Goal: Transaction & Acquisition: Book appointment/travel/reservation

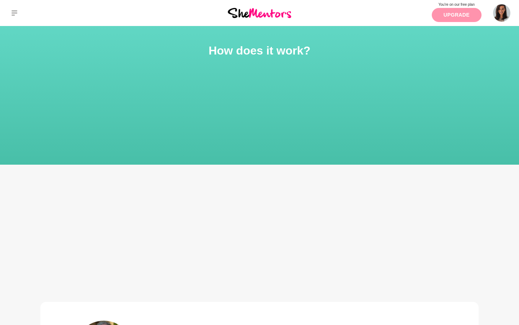
click at [452, 17] on link "Upgrade" at bounding box center [457, 15] width 50 height 14
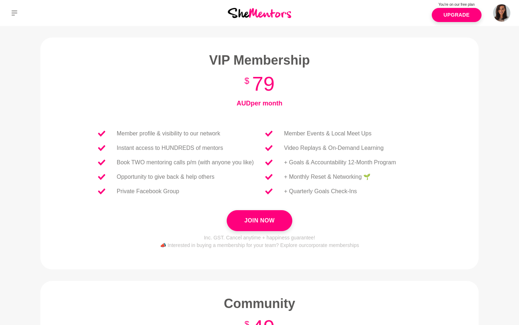
scroll to position [180, 0]
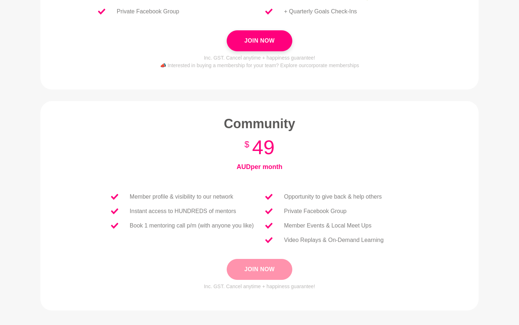
click at [267, 269] on button "Join Now" at bounding box center [260, 269] width 66 height 21
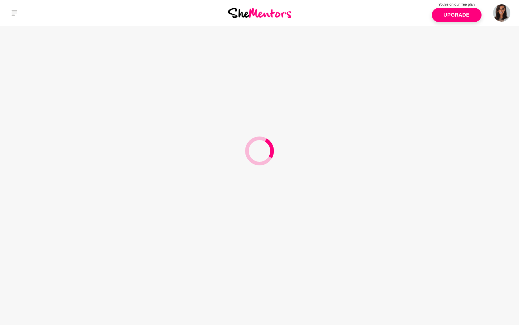
scroll to position [0, 0]
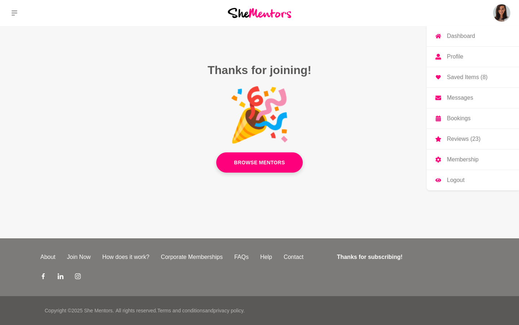
click at [499, 19] on img at bounding box center [501, 12] width 17 height 17
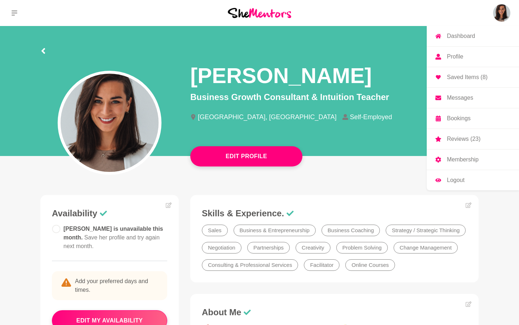
click at [460, 36] on p "Dashboard" at bounding box center [461, 36] width 28 height 6
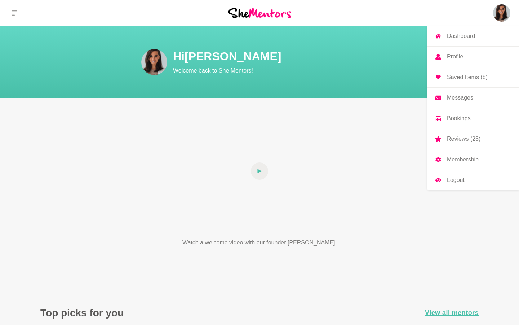
click at [497, 18] on img at bounding box center [501, 12] width 17 height 17
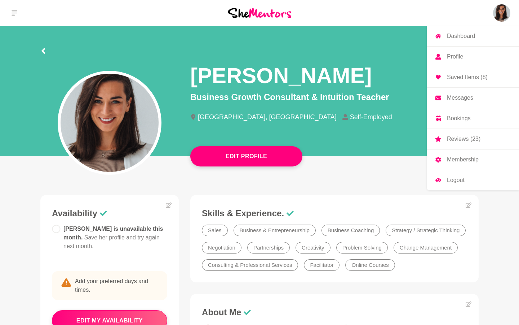
click at [457, 55] on p "Profile" at bounding box center [455, 57] width 16 height 6
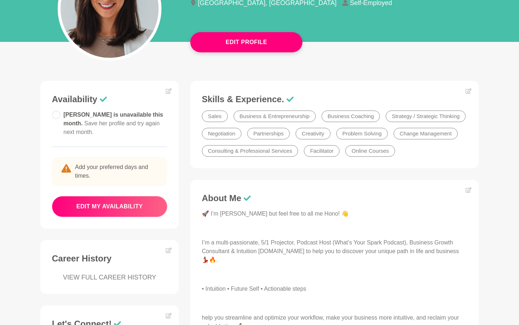
scroll to position [123, 0]
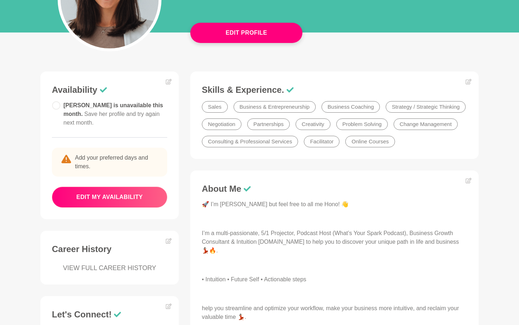
click at [122, 205] on button "edit my availability" at bounding box center [109, 197] width 115 height 21
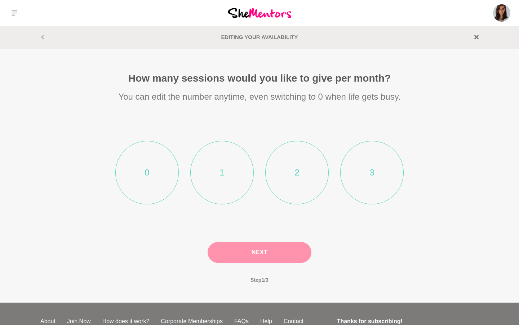
click at [303, 168] on li "2" at bounding box center [297, 172] width 63 height 63
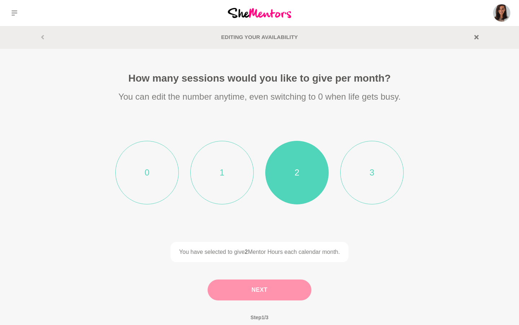
click at [257, 290] on button "Next" at bounding box center [260, 289] width 104 height 21
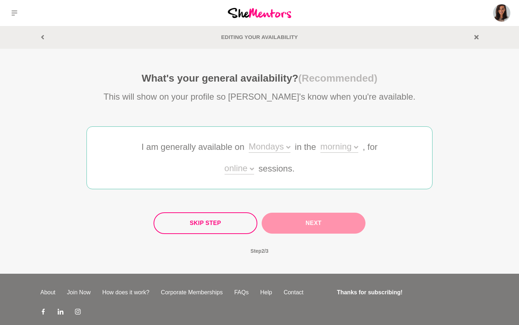
click at [274, 148] on div "Mondays" at bounding box center [270, 147] width 42 height 10
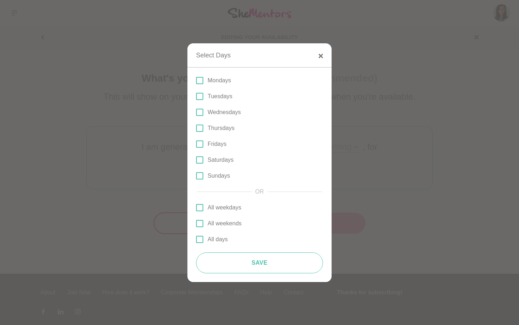
click at [220, 206] on p "All weekdays" at bounding box center [225, 207] width 34 height 9
click at [196, 207] on input "All weekdays" at bounding box center [196, 207] width 0 height 0
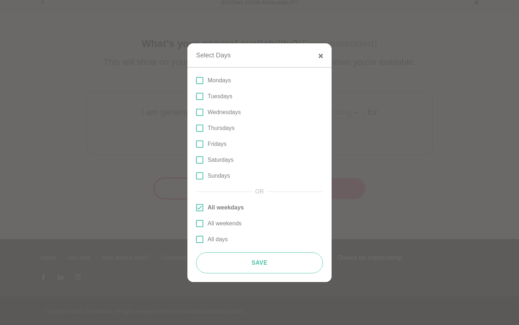
scroll to position [35, 0]
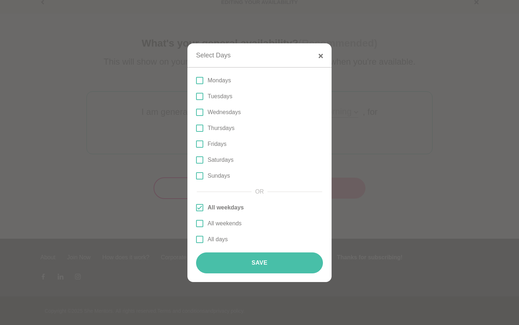
click at [243, 264] on button "Save" at bounding box center [259, 262] width 127 height 21
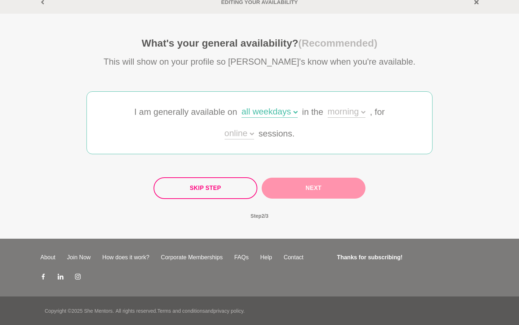
click at [338, 113] on div "morning" at bounding box center [347, 112] width 38 height 10
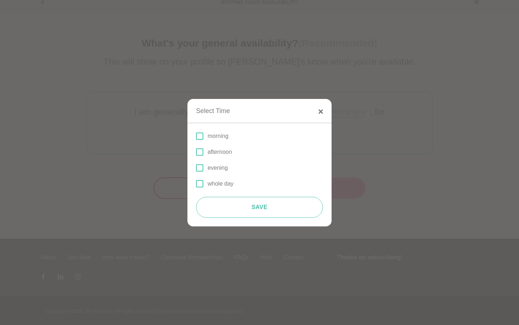
click at [217, 152] on p "afternoon" at bounding box center [220, 152] width 25 height 9
click at [196, 152] on input "afternoon" at bounding box center [196, 152] width 0 height 0
click at [219, 133] on p "morning" at bounding box center [218, 136] width 21 height 9
click at [196, 136] on input "morning" at bounding box center [196, 136] width 0 height 0
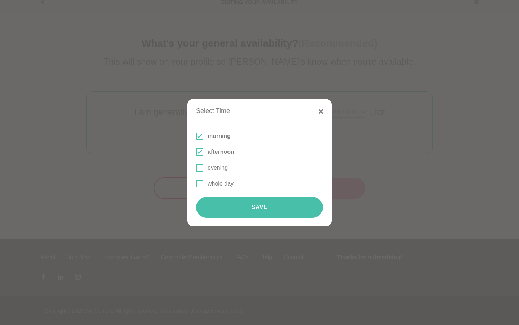
click at [229, 208] on button "Save" at bounding box center [259, 207] width 127 height 21
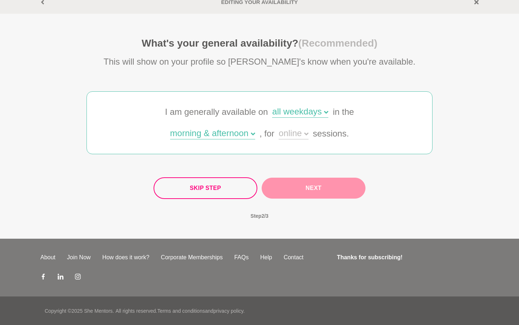
click at [287, 190] on div "Skip Step Next" at bounding box center [260, 188] width 212 height 22
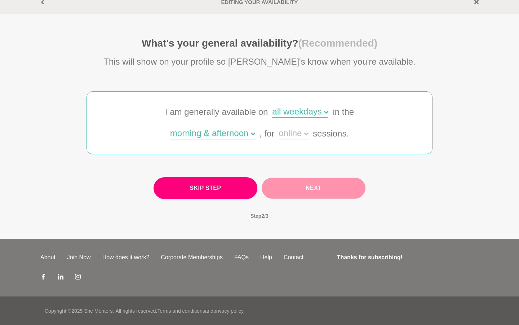
click at [236, 189] on button "Skip Step" at bounding box center [206, 188] width 104 height 22
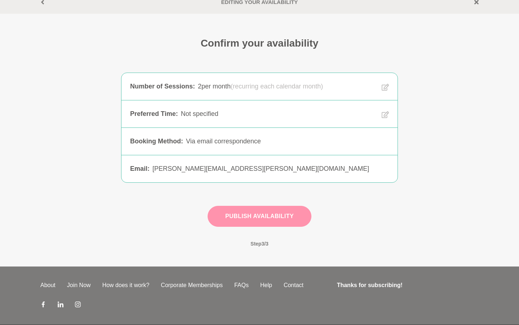
click at [258, 218] on button "Publish Availability" at bounding box center [260, 216] width 104 height 21
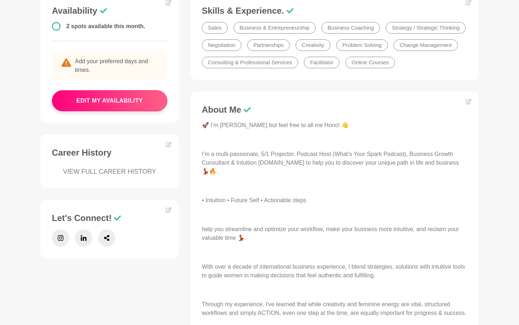
scroll to position [204, 0]
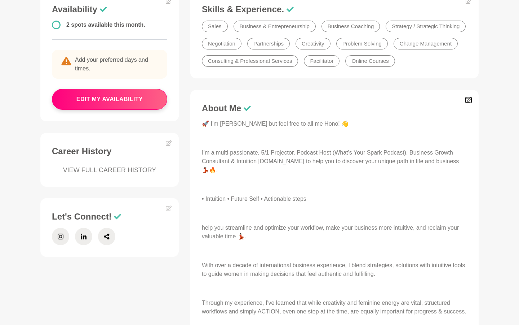
click at [469, 101] on icon at bounding box center [469, 100] width 6 height 6
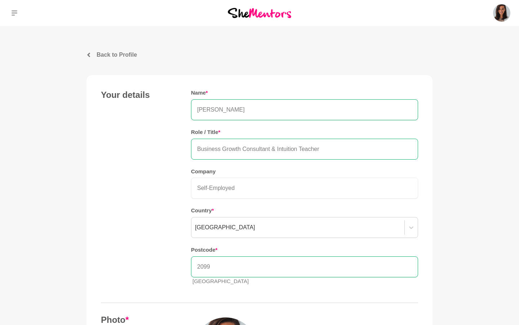
click at [326, 147] on input "Business Growth Consultant & Intuition Teacher" at bounding box center [304, 149] width 227 height 21
click at [206, 148] on input "Executive Coach" at bounding box center [304, 149] width 227 height 21
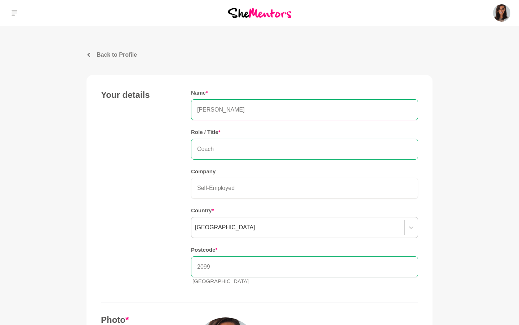
click at [231, 154] on input "Coach" at bounding box center [304, 149] width 227 height 21
click at [193, 148] on input "Coach & Business Consultant" at bounding box center [304, 149] width 227 height 21
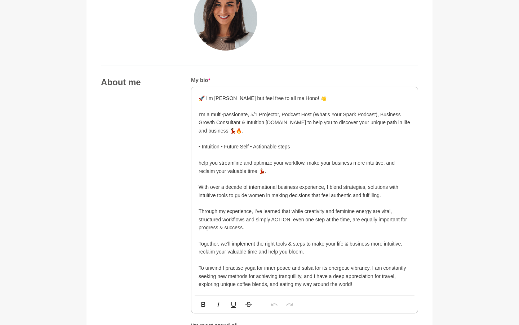
scroll to position [332, 0]
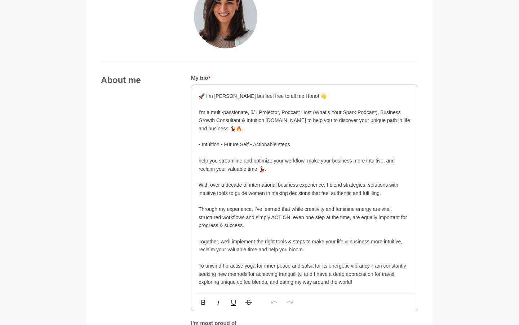
type input "Somatic Coach & Business Consultant"
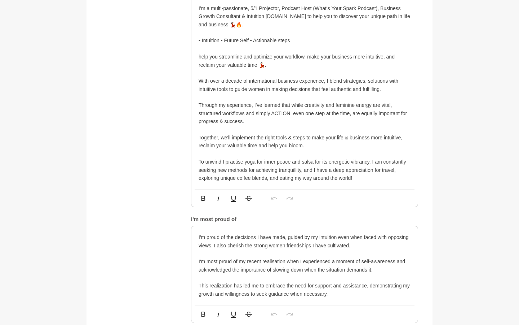
scroll to position [436, 0]
click at [321, 149] on p "Together, we'll implement the right tools & steps to make your life & business …" at bounding box center [305, 142] width 212 height 16
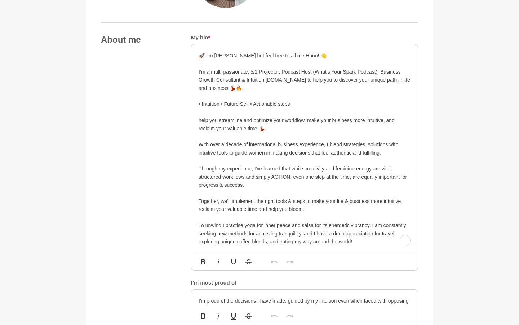
scroll to position [340, 0]
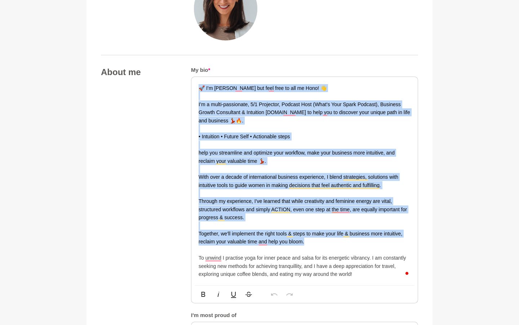
click at [197, 89] on div "🚀 I’m Honorata but feel free to all me Hono! 👋 I’m a multi-passionate, 5/1 Proj…" at bounding box center [305, 181] width 227 height 208
click at [354, 216] on p "Through my experience, I've learned that while creativity and feminine energy a…" at bounding box center [305, 209] width 212 height 24
drag, startPoint x: 312, startPoint y: 242, endPoint x: 180, endPoint y: 67, distance: 219.7
click at [180, 67] on div "About me My bio * 🚀 I’m Honorata but feel free to all me Hono! 👋 I’m a multi-pa…" at bounding box center [259, 270] width 317 height 406
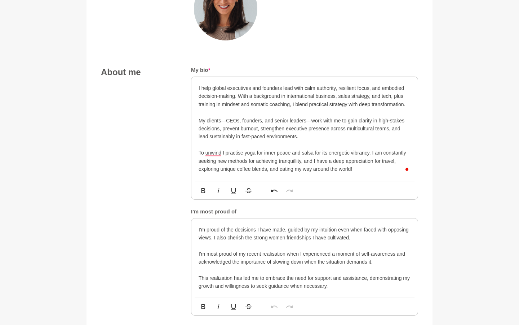
click at [196, 86] on div "I help global executives and founders lead with calm authority, resilient focus…" at bounding box center [305, 129] width 227 height 105
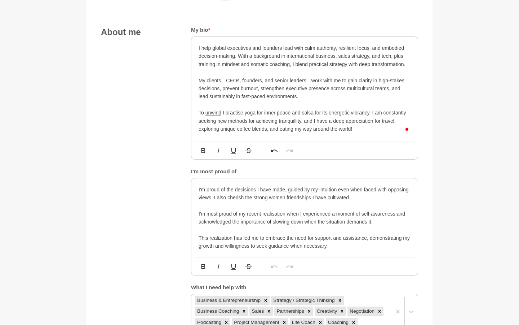
scroll to position [383, 0]
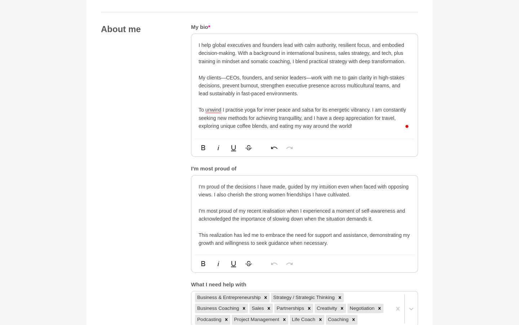
click at [258, 197] on p "I'm proud of the decisions I have made, guided by my intuition even when faced …" at bounding box center [305, 191] width 212 height 16
click at [258, 211] on p "I'm most proud of my recent realisation when I experienced a moment of self-awa…" at bounding box center [305, 211] width 212 height 24
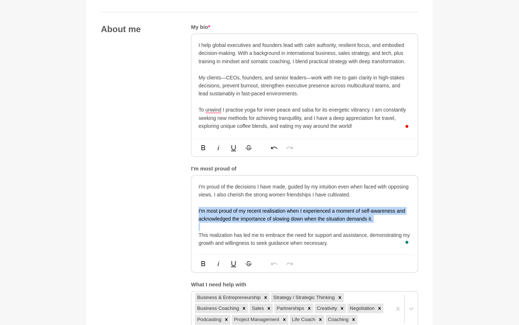
click at [258, 211] on p "I'm most proud of my recent realisation when I experienced a moment of self-awa…" at bounding box center [305, 211] width 212 height 24
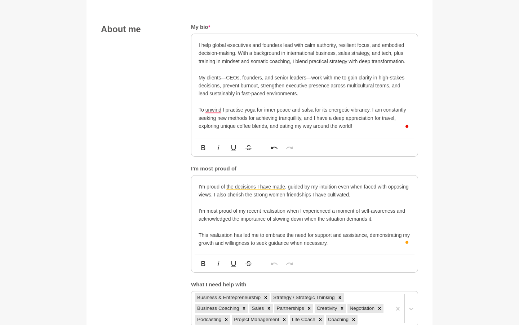
click at [293, 245] on p "This realization has led me to embrace the need for support and assistance, dem…" at bounding box center [305, 239] width 212 height 16
click at [351, 185] on p "I'm proud of the decisions I have made, guided by my intuition even when faced …" at bounding box center [305, 191] width 212 height 16
click at [321, 237] on p "This realization has led me to embrace the need for support and assistance, dem…" at bounding box center [305, 239] width 212 height 16
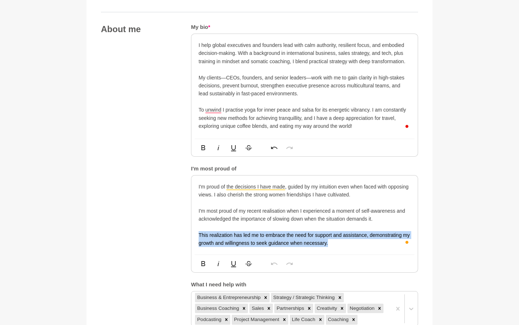
click at [321, 237] on p "This realization has led me to embrace the need for support and assistance, dem…" at bounding box center [305, 239] width 212 height 16
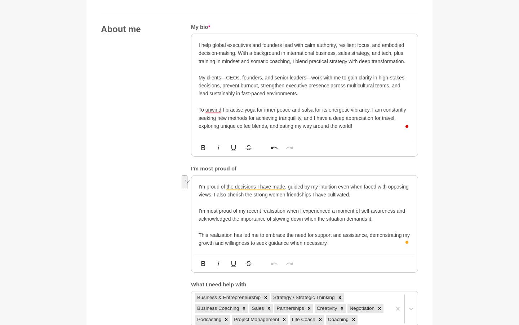
click at [330, 240] on p "This realization has led me to embrace the need for support and assistance, dem…" at bounding box center [305, 239] width 212 height 16
drag, startPoint x: 338, startPoint y: 243, endPoint x: 177, endPoint y: 200, distance: 165.8
click at [177, 200] on div "About me My bio * I help global executives and founders lead with calm authorit…" at bounding box center [259, 175] width 317 height 302
click at [210, 193] on p "I'm proud of the decisions I have made, guided by my intuition even when faced …" at bounding box center [305, 191] width 212 height 16
click at [210, 188] on p "I'm proud of the decisions I have made, guided by my intuition even when faced …" at bounding box center [305, 191] width 212 height 16
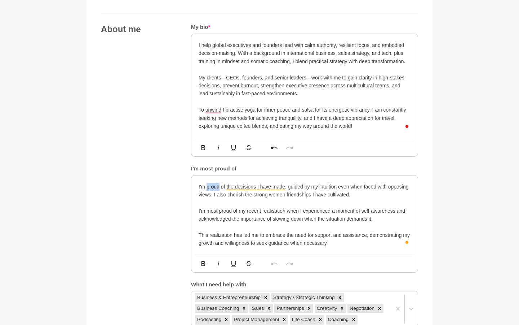
click at [210, 188] on p "I'm proud of the decisions I have made, guided by my intuition even when faced …" at bounding box center [305, 191] width 212 height 16
click at [284, 196] on p "I'm proud of the decisions I have made, guided by my intuition even when faced …" at bounding box center [305, 191] width 212 height 16
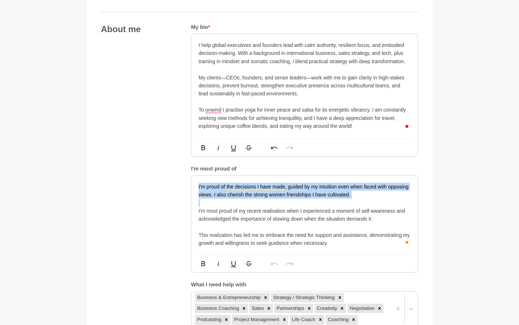
click at [284, 196] on p "I'm proud of the decisions I have made, guided by my intuition even when faced …" at bounding box center [305, 191] width 212 height 16
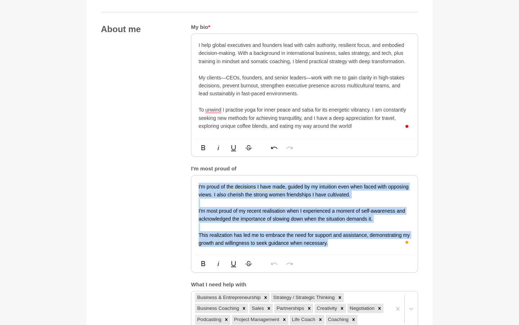
click at [336, 243] on p "This realization has led me to embrace the need for support and assistance, dem…" at bounding box center [305, 239] width 212 height 16
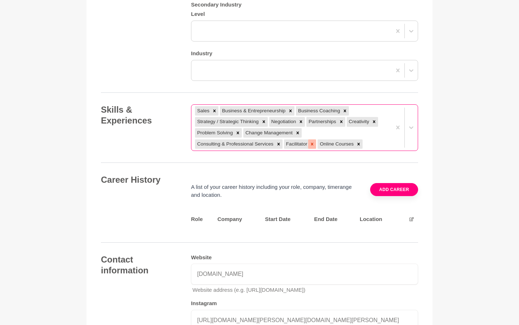
scroll to position [784, 0]
click at [356, 144] on icon at bounding box center [358, 143] width 5 height 5
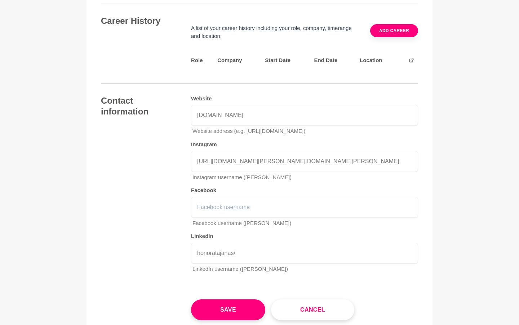
scroll to position [954, 0]
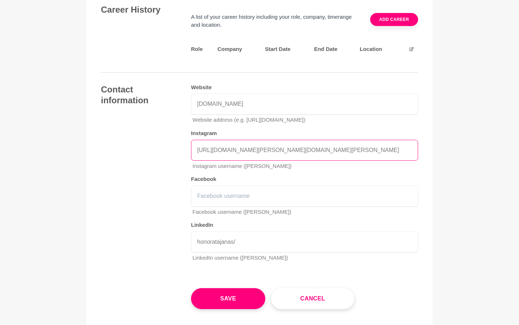
click at [328, 146] on input "https://www.instagram.com/honorata.janas/" at bounding box center [304, 150] width 227 height 21
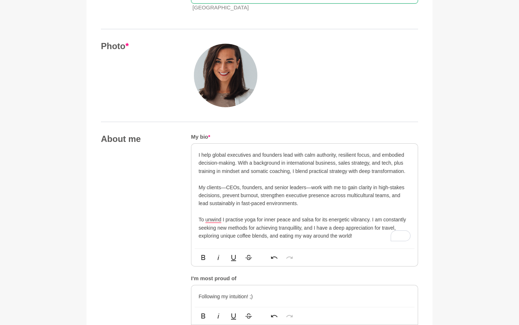
scroll to position [274, 0]
click at [266, 160] on p "I help global executives and founders lead with calm authority, resilient focus…" at bounding box center [305, 178] width 212 height 57
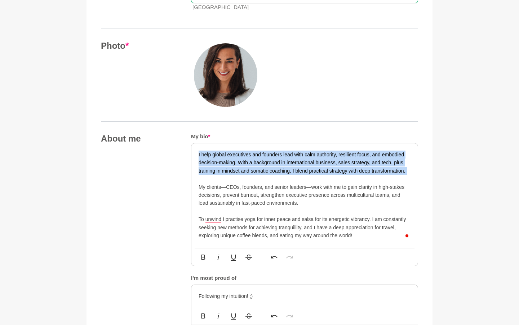
click at [266, 160] on p "I help global executives and founders lead with calm authority, resilient focus…" at bounding box center [305, 178] width 212 height 57
click at [240, 165] on p "I help global executives and founders lead with calm authority, resilient focus…" at bounding box center [305, 178] width 212 height 57
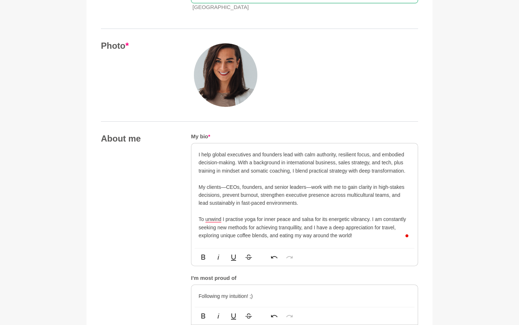
click at [220, 152] on p "I help global executives and founders lead with calm authority, resilient focus…" at bounding box center [305, 178] width 212 height 57
click at [269, 176] on p "I help global executives and founders lead with calm authority, resilient focus…" at bounding box center [305, 178] width 212 height 57
click at [231, 153] on p "I help global executives and founders lead with calm authority, resilient focus…" at bounding box center [305, 178] width 212 height 57
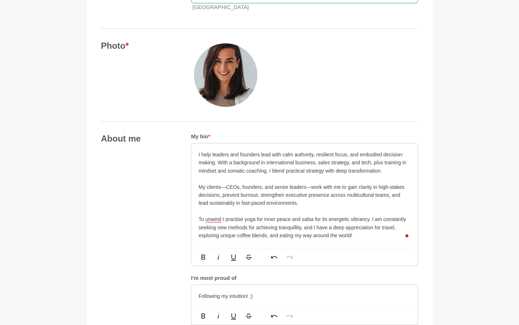
click at [271, 205] on p "I help leaders and founders lead with calm authority, resilient focus, and embo…" at bounding box center [305, 178] width 212 height 57
click at [270, 170] on p "I help leaders and founders lead with calm authority, resilient focus, and embo…" at bounding box center [305, 178] width 212 height 57
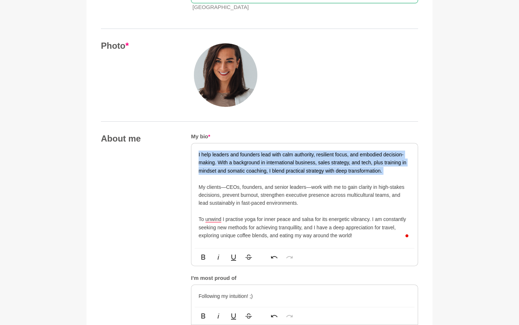
click at [270, 170] on p "I help leaders and founders lead with calm authority, resilient focus, and embo…" at bounding box center [305, 178] width 212 height 57
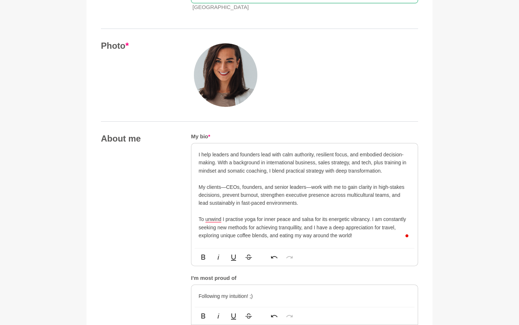
click at [270, 212] on p "To enrich screen reader interactions, please activate Accessibility in Grammarl…" at bounding box center [305, 211] width 212 height 8
click at [293, 168] on p "I help leaders and founders lead with calm authority, resilient focus, and embo…" at bounding box center [305, 178] width 212 height 57
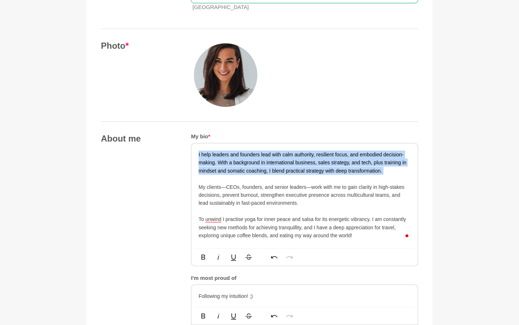
click at [293, 168] on p "I help leaders and founders lead with calm authority, resilient focus, and embo…" at bounding box center [305, 178] width 212 height 57
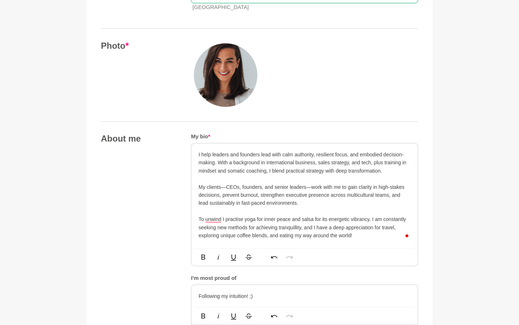
click at [290, 206] on p "I help leaders and founders lead with calm authority, resilient focus, and embo…" at bounding box center [305, 178] width 212 height 57
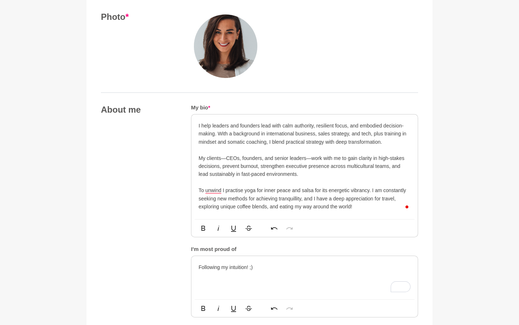
scroll to position [302, 0]
click at [231, 155] on p "I help leaders and founders lead with calm authority, resilient focus, and embo…" at bounding box center [305, 150] width 212 height 57
click at [297, 182] on p "To enrich screen reader interactions, please activate Accessibility in Grammarl…" at bounding box center [305, 183] width 212 height 8
click at [298, 165] on p "I help leaders and founders lead with calm authority, resilient focus, and embo…" at bounding box center [305, 150] width 212 height 57
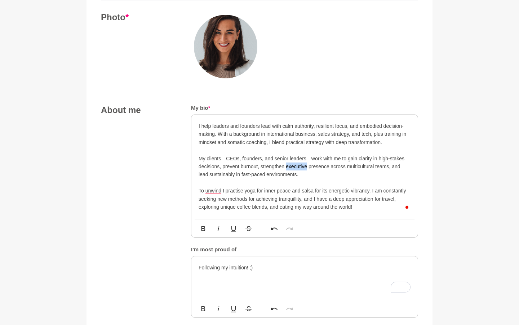
click at [298, 165] on p "I help leaders and founders lead with calm authority, resilient focus, and embo…" at bounding box center [305, 150] width 212 height 57
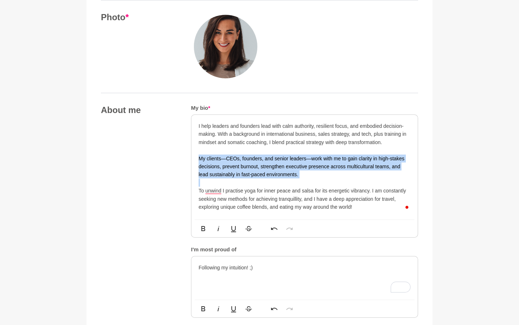
click at [298, 165] on p "I help leaders and founders lead with calm authority, resilient focus, and embo…" at bounding box center [305, 150] width 212 height 57
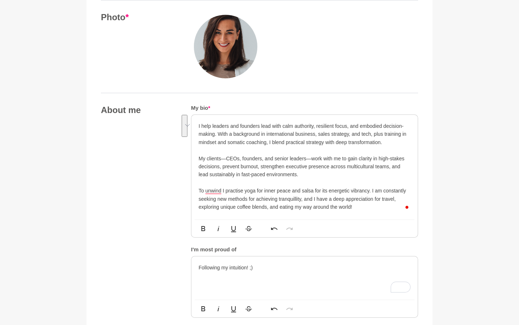
click at [300, 193] on p "To unwind I practise yoga for inner peace and salsa for its energetic vibrancy.…" at bounding box center [305, 199] width 212 height 24
click at [231, 154] on p "I help leaders and founders lead with calm authority, resilient focus, and embo…" at bounding box center [305, 150] width 212 height 57
click at [390, 141] on p "I help leaders and founders lead with calm authority, resilient focus, and embo…" at bounding box center [305, 150] width 212 height 57
click at [198, 125] on div "I help leaders and founders lead with calm authority, resilient focus, and embo…" at bounding box center [305, 167] width 227 height 105
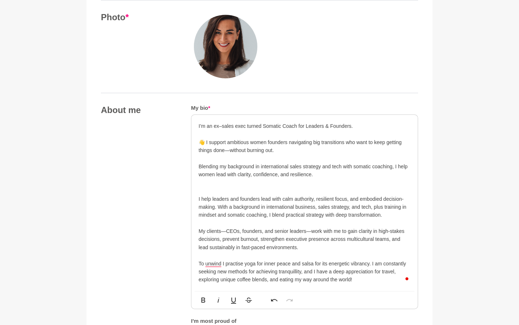
click at [199, 125] on p "I’m an ex–sales exec turned Somatic Coach for Leaders & Founders. 👋 I support a…" at bounding box center [305, 186] width 212 height 129
click at [205, 137] on p "Hi I’m an ex–sales exec turned Somatic Coach for Leaders & Founders. 👋 I suppor…" at bounding box center [305, 186] width 212 height 129
drag, startPoint x: 205, startPoint y: 141, endPoint x: 192, endPoint y: 141, distance: 13.0
click at [192, 141] on div "Hi I’m an ex–sales exec turned Somatic Coach for Leaders & Founders. 👋 I suppor…" at bounding box center [305, 203] width 227 height 176
copy p "👋 I"
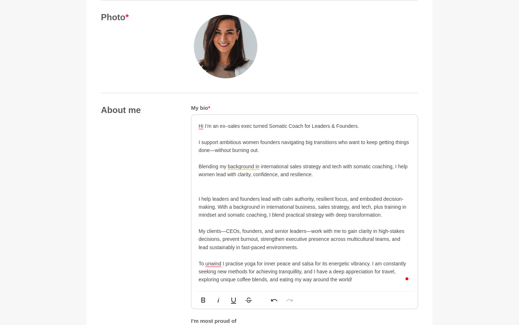
click at [197, 127] on div "Hi I’m an ex–sales exec turned Somatic Coach for Leaders & Founders. I support …" at bounding box center [305, 203] width 227 height 176
click at [211, 124] on p "👋 Hi I’m an ex–sales exec turned Somatic Coach for Leaders & Founders. I suppor…" at bounding box center [305, 186] width 212 height 129
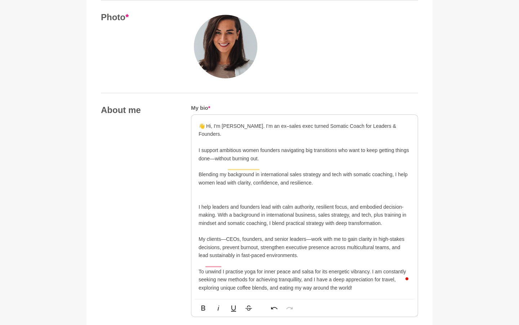
click at [276, 167] on p "👋 Hi, I'm Honorata. I’m an ex–sales exec turned Somatic Coach for Leaders & Fou…" at bounding box center [305, 190] width 212 height 137
click at [290, 126] on p "👋 Hi, I'm Honorata. I’m an ex–sales exec turned Somatic Coach for Leaders & Fou…" at bounding box center [305, 190] width 212 height 137
click at [286, 150] on p "👋 Hi, I'm Honorata. I’m an ex–sales executive turned Somatic Coach for Leaders …" at bounding box center [305, 190] width 212 height 137
click at [231, 142] on p "👋 Hi, I'm Honorata. I’m an ex–sales executive turned Somatic Coach for Leaders …" at bounding box center [305, 190] width 212 height 137
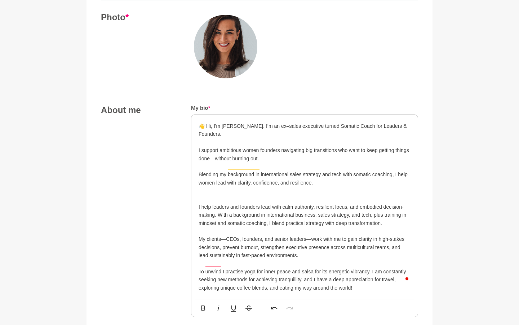
click at [253, 142] on p "👋 Hi, I'm Honorata. I’m an ex–sales executive turned Somatic Coach for Leaders …" at bounding box center [305, 190] width 212 height 137
click at [251, 163] on p "👋 Hi, I'm Honorata. I’m an ex–sales executive turned Somatic Coach for Leaders …" at bounding box center [305, 190] width 212 height 137
click at [263, 173] on p "👋 Hi, I'm Honorata. I’m an ex–sales executive turned Somatic Coach for Leaders …" at bounding box center [305, 190] width 212 height 137
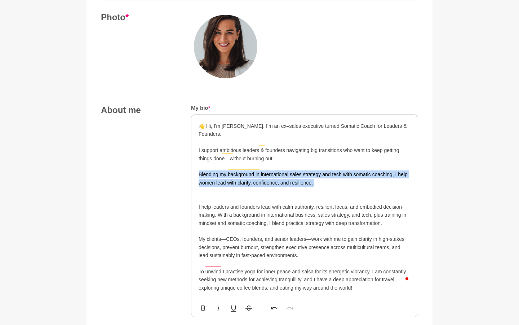
click at [263, 173] on p "👋 Hi, I'm Honorata. I’m an ex–sales executive turned Somatic Coach for Leaders …" at bounding box center [305, 190] width 212 height 137
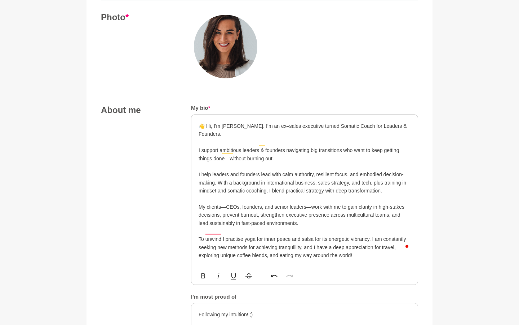
click at [342, 169] on p "👋 Hi, I'm Honorata. I’m an ex–sales executive turned Somatic Coach for Leaders …" at bounding box center [305, 174] width 212 height 105
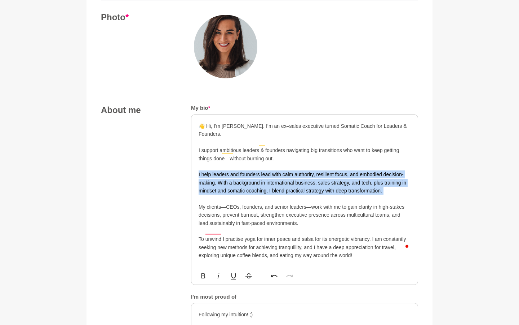
click at [342, 169] on p "👋 Hi, I'm Honorata. I’m an ex–sales executive turned Somatic Coach for Leaders …" at bounding box center [305, 174] width 212 height 105
click at [342, 185] on p "👋 Hi, I'm Honorata. I’m an ex–sales executive turned Somatic Coach for Leaders …" at bounding box center [305, 174] width 212 height 105
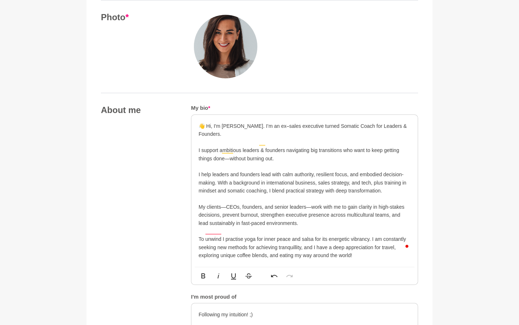
click at [337, 166] on p "👋 Hi, I'm Honorata. I’m an ex–sales executive turned Somatic Coach for Leaders …" at bounding box center [305, 174] width 212 height 105
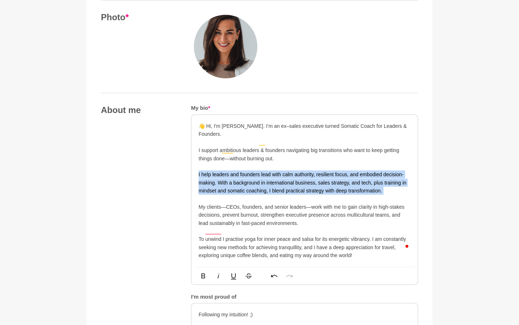
click at [337, 166] on p "👋 Hi, I'm Honorata. I’m an ex–sales executive turned Somatic Coach for Leaders …" at bounding box center [305, 174] width 212 height 105
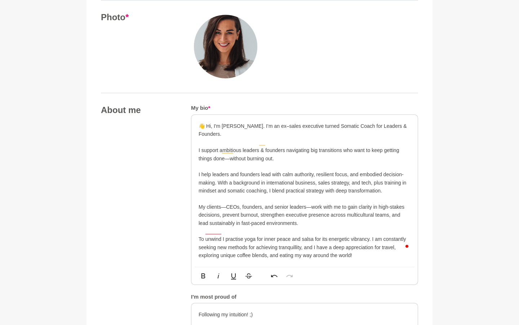
click at [327, 227] on p "To enrich screen reader interactions, please activate Accessibility in Grammarl…" at bounding box center [305, 231] width 212 height 8
click at [306, 216] on p "👋 Hi, I'm Honorata. I’m an ex–sales executive turned Somatic Coach for Leaders …" at bounding box center [305, 174] width 212 height 105
drag, startPoint x: 311, startPoint y: 198, endPoint x: 188, endPoint y: 202, distance: 122.3
click at [188, 202] on div "About me My bio * 👋 Hi, I'm Honorata. I’m an ex–sales executive turned Somatic …" at bounding box center [259, 262] width 317 height 314
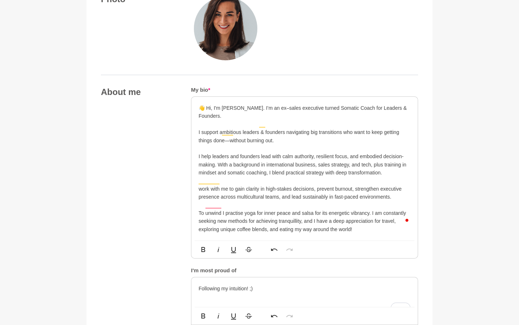
scroll to position [321, 0]
click at [208, 209] on p "To unwind I practise yoga for inner peace and salsa for its energetic vibrancy.…" at bounding box center [305, 221] width 212 height 24
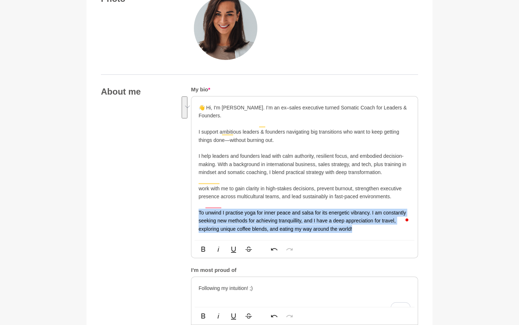
drag, startPoint x: 195, startPoint y: 203, endPoint x: 387, endPoint y: 230, distance: 194.2
click at [387, 230] on div "👋 Hi, I'm Honorata. I’m an ex–sales executive turned Somatic Coach for Leaders …" at bounding box center [305, 168] width 227 height 144
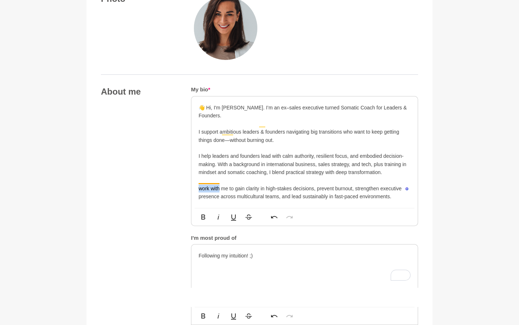
drag, startPoint x: 220, startPoint y: 181, endPoint x: 190, endPoint y: 181, distance: 29.6
click at [190, 181] on div "About me My bio * 👋 Hi, I'm Honorata. I’m an ex–sales executive turned Somatic …" at bounding box center [259, 222] width 317 height 273
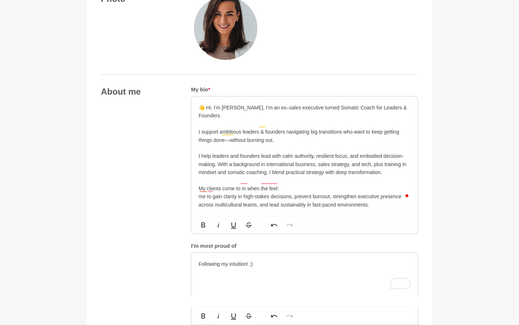
click at [294, 184] on p "👋 Hi, I'm Honorata. I’m an ex–sales executive turned Somatic Coach for Leaders …" at bounding box center [305, 156] width 212 height 105
click at [287, 181] on p "👋 Hi, I'm Honorata. I’m an ex–sales executive turned Somatic Coach for Leaders …" at bounding box center [305, 156] width 212 height 105
click at [307, 197] on p "👋 Hi, I'm Honorata. I’m an ex–sales executive turned Somatic Coach for Leaders …" at bounding box center [305, 156] width 212 height 105
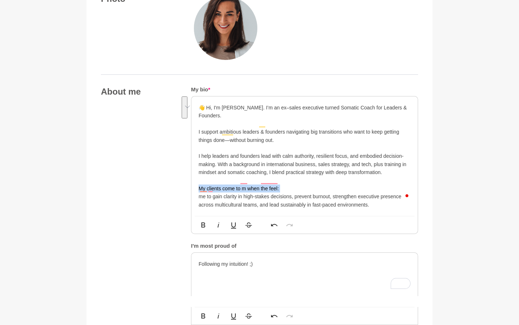
copy p "My clients come to m when the feel: me to gain clarity in high-stakes decisions…"
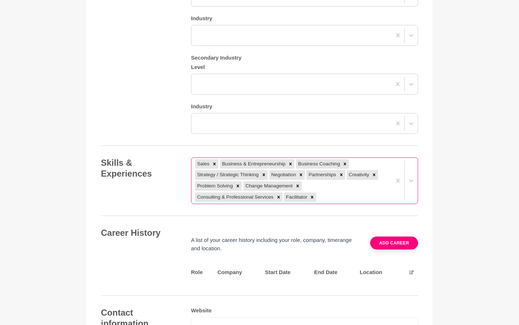
scroll to position [741, 0]
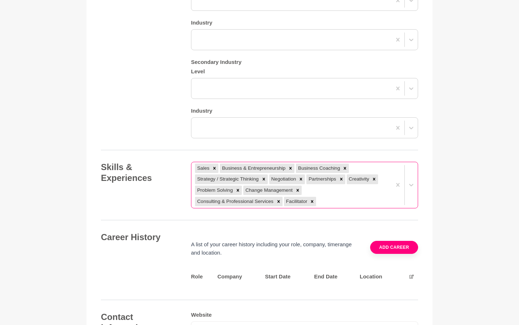
drag, startPoint x: 300, startPoint y: 180, endPoint x: 332, endPoint y: 177, distance: 32.6
click at [332, 177] on div "Sales Business & Entrepreneurship Business Coaching Strategy / Strategic Thinki…" at bounding box center [292, 185] width 200 height 46
click at [311, 199] on icon at bounding box center [312, 201] width 5 height 5
click at [376, 178] on icon at bounding box center [374, 179] width 3 height 3
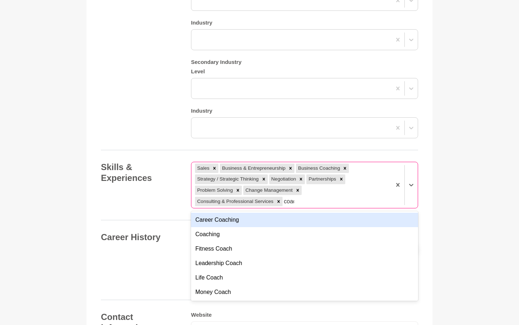
type input "coach"
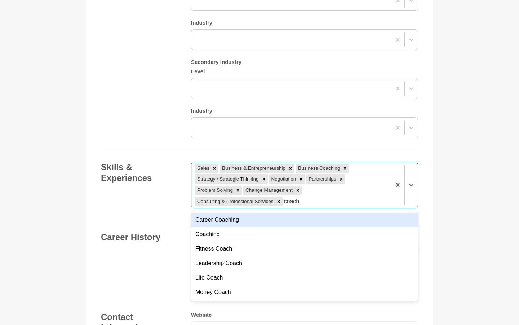
click at [281, 212] on div "Career Coaching" at bounding box center [304, 219] width 227 height 14
type input "coach"
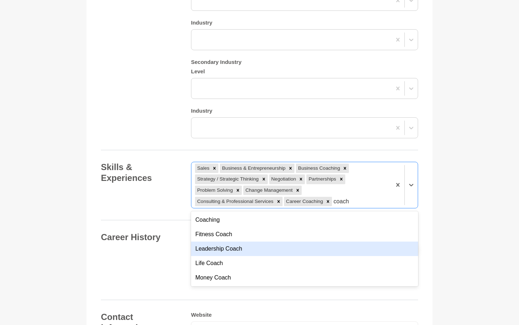
click at [240, 243] on div "Leadership Coach" at bounding box center [304, 248] width 227 height 14
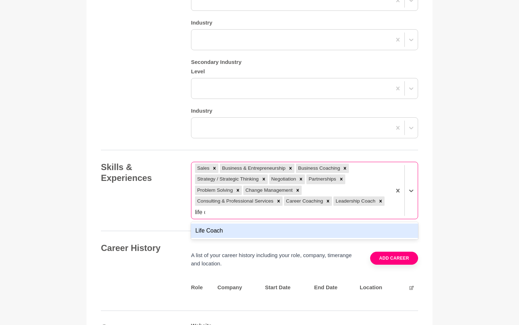
type input "life co"
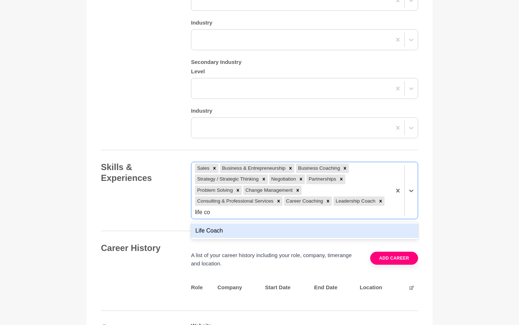
click at [347, 223] on div "Life Coach" at bounding box center [304, 230] width 227 height 14
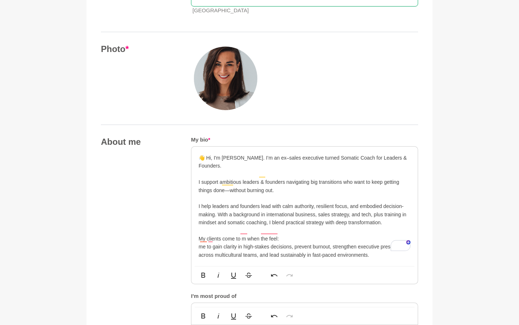
scroll to position [271, 0]
click at [400, 158] on p "👋 Hi, I'm Honorata. I’m an ex–sales executive turned Somatic Coach for Leaders …" at bounding box center [305, 205] width 212 height 105
click at [382, 158] on p "👋 Hi, I'm Honorata. I’m an ex–sales executive turned Somatic Coach for Leaders …" at bounding box center [305, 205] width 212 height 105
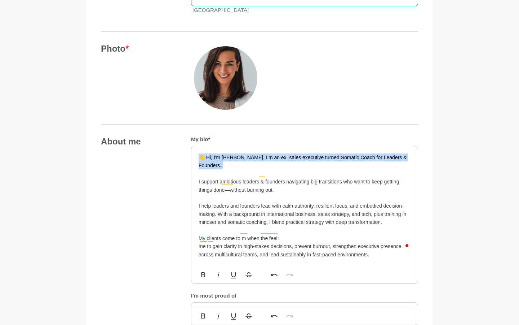
click at [382, 158] on p "👋 Hi, I'm Honorata. I’m an ex–sales executive turned Somatic Coach for Leaders …" at bounding box center [305, 205] width 212 height 105
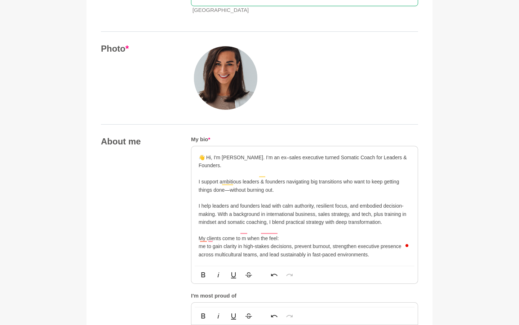
click at [382, 189] on p "👋 Hi, I'm Honorata. I’m an ex–sales executive turned Somatic Coach for Leaders …" at bounding box center [305, 205] width 212 height 105
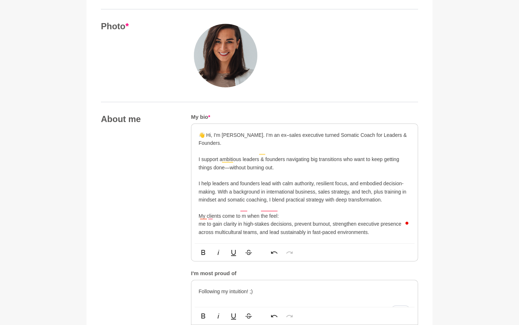
scroll to position [295, 0]
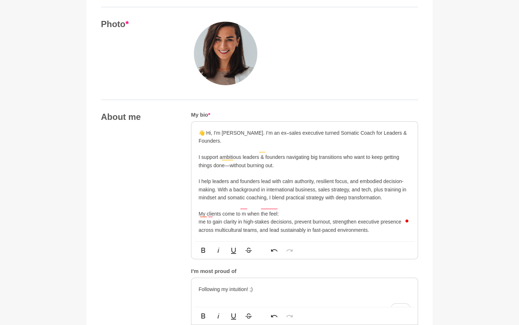
click at [240, 213] on p "👋 Hi, I'm Honorata. I’m an ex–sales executive turned Somatic Coach for Leaders …" at bounding box center [305, 181] width 212 height 105
click at [235, 206] on p "👋 Hi, I'm Honorata. I’m an ex–sales executive turned Somatic Coach for Leaders …" at bounding box center [305, 181] width 212 height 105
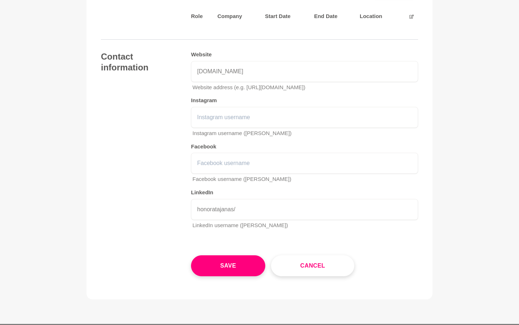
scroll to position [1052, 0]
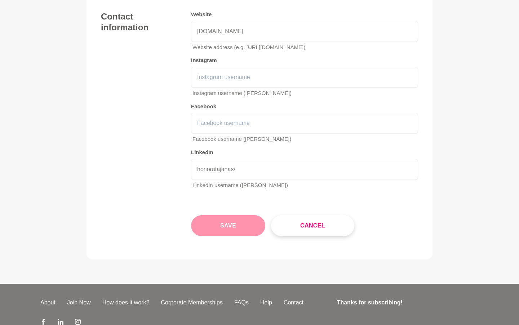
click at [237, 219] on button "Save" at bounding box center [228, 225] width 74 height 21
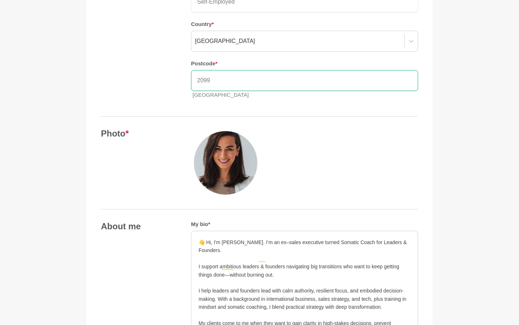
scroll to position [0, 0]
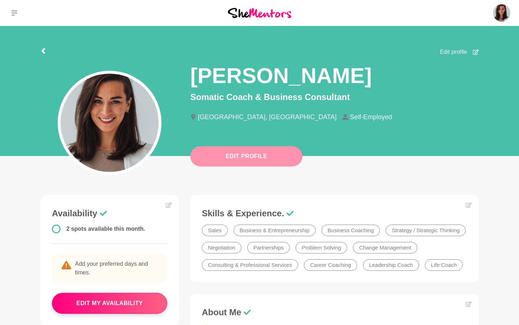
click at [250, 160] on button "Edit Profile" at bounding box center [246, 156] width 112 height 20
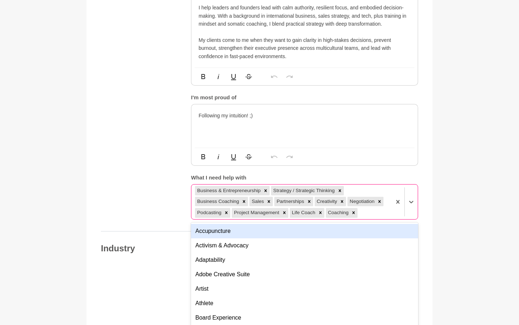
scroll to position [470, 0]
drag, startPoint x: 304, startPoint y: 212, endPoint x: 221, endPoint y: 194, distance: 85.5
click at [221, 194] on div "Business & Entrepreneurship Strategy / Strategic Thinking Business Coaching Sal…" at bounding box center [292, 201] width 200 height 35
click at [377, 203] on div "Business & Entrepreneurship Strategy / Strategic Thinking Business Coaching Sal…" at bounding box center [292, 201] width 200 height 35
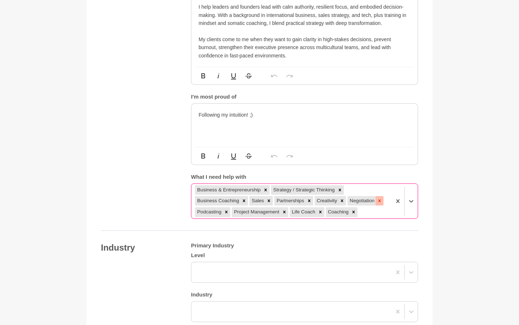
click at [379, 199] on icon at bounding box center [380, 200] width 3 height 3
click at [341, 199] on icon at bounding box center [342, 200] width 3 height 3
click at [344, 198] on icon at bounding box center [346, 200] width 5 height 5
click at [239, 174] on h5 "What I need help with" at bounding box center [304, 177] width 227 height 7
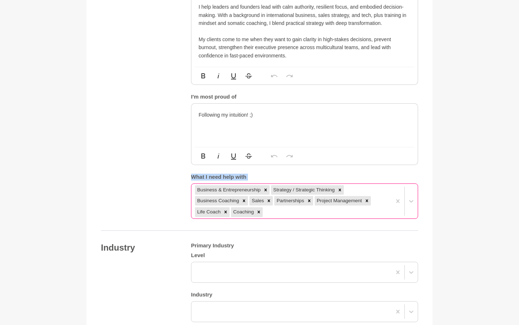
click at [239, 174] on h5 "What I need help with" at bounding box center [304, 177] width 227 height 7
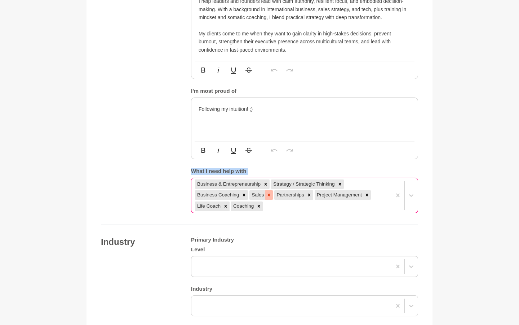
scroll to position [477, 0]
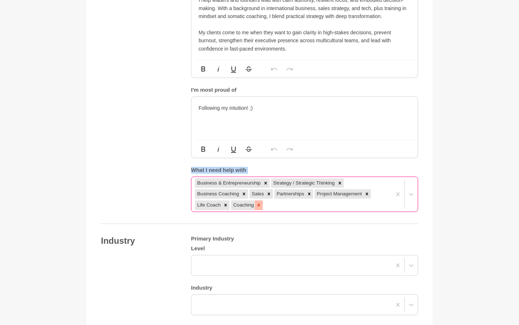
click at [259, 202] on icon at bounding box center [258, 204] width 5 height 5
click at [227, 202] on icon at bounding box center [225, 204] width 5 height 5
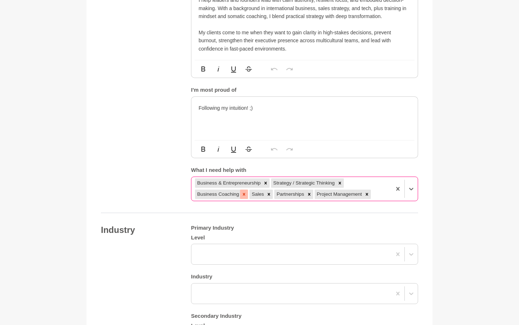
click at [243, 193] on icon at bounding box center [244, 194] width 3 height 3
click at [288, 192] on icon at bounding box center [287, 194] width 5 height 5
click at [231, 192] on icon at bounding box center [229, 194] width 5 height 5
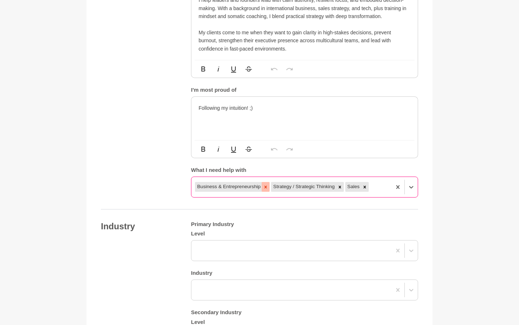
click at [264, 184] on icon at bounding box center [265, 186] width 5 height 5
click at [264, 184] on icon at bounding box center [264, 186] width 5 height 5
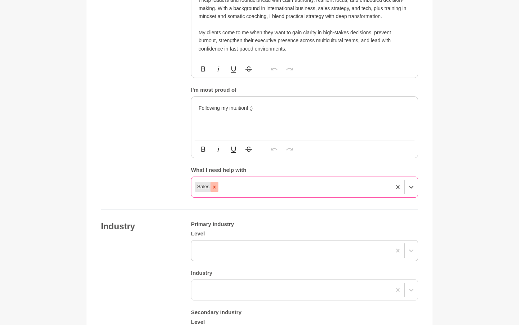
click at [214, 184] on icon at bounding box center [214, 186] width 5 height 5
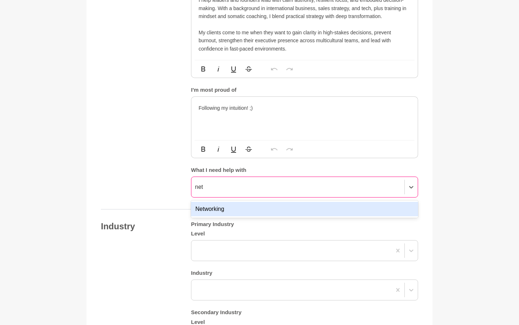
type input "netw"
click at [224, 202] on div "Networking" at bounding box center [304, 209] width 227 height 14
type input "c"
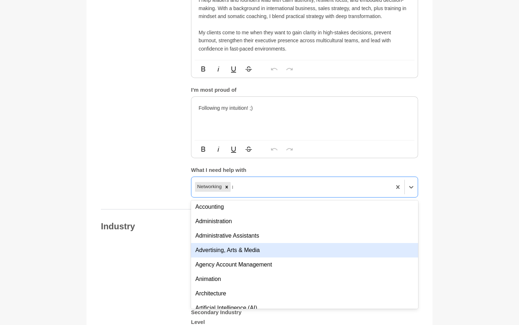
scroll to position [2, 0]
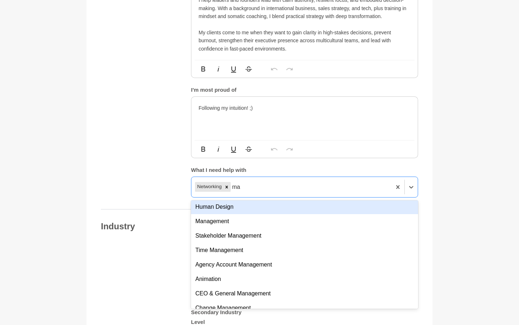
type input "mar"
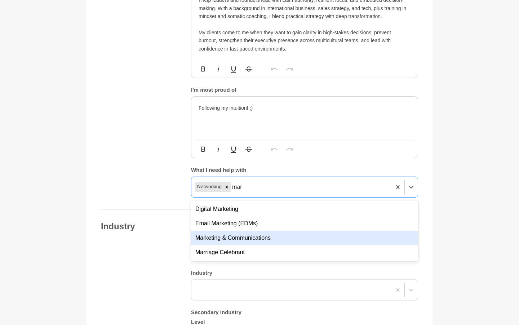
click at [266, 231] on div "Marketing & Communications" at bounding box center [304, 238] width 227 height 14
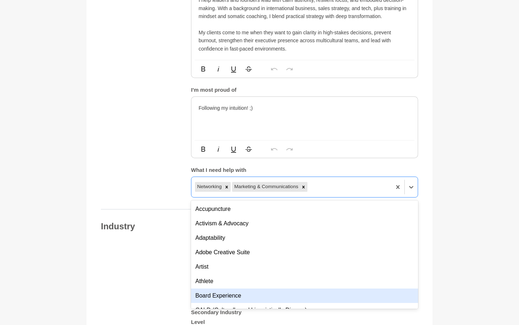
click at [135, 272] on div "Industry Primary Industry Level Industry Secondary Industry Level Industry" at bounding box center [259, 305] width 317 height 168
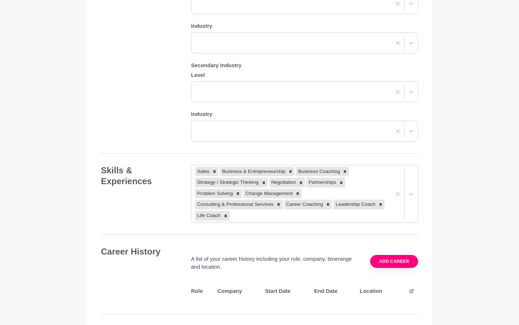
scroll to position [727, 0]
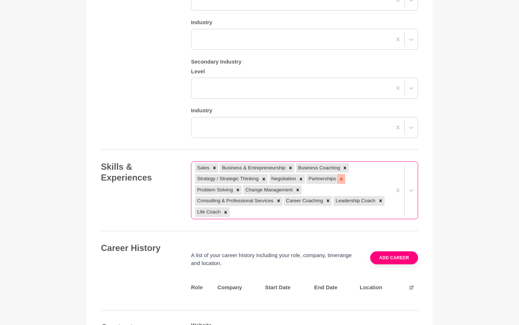
click at [342, 176] on icon at bounding box center [341, 178] width 5 height 5
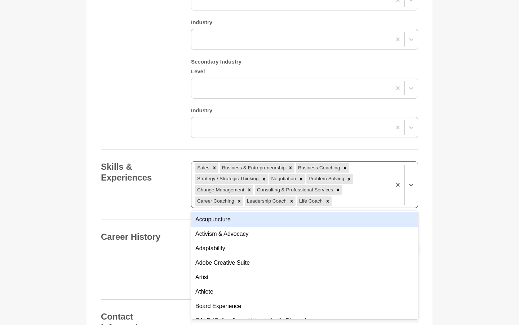
drag, startPoint x: 221, startPoint y: 194, endPoint x: 205, endPoint y: 162, distance: 35.8
click at [205, 162] on div "Sales Business & Entrepreneurship Business Coaching Strategy / Strategic Thinki…" at bounding box center [292, 185] width 200 height 46
click at [212, 165] on icon at bounding box center [214, 167] width 5 height 5
click at [212, 163] on div "Business & Entrepreneurship" at bounding box center [228, 167] width 67 height 9
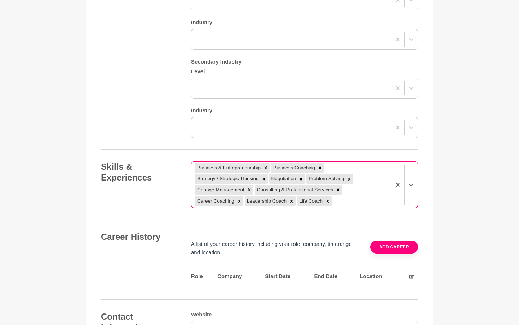
click at [212, 163] on div "Business & Entrepreneurship" at bounding box center [228, 167] width 67 height 9
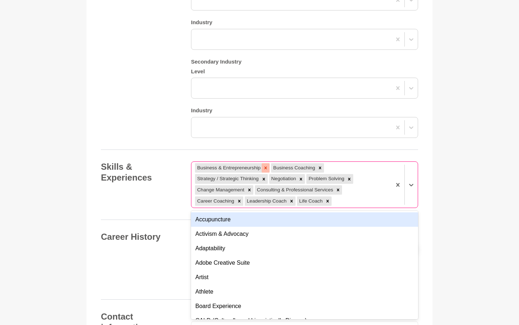
click at [266, 165] on icon at bounding box center [265, 167] width 5 height 5
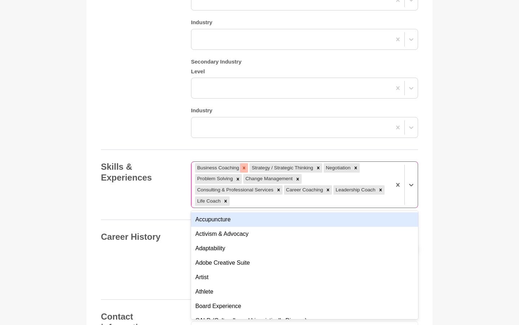
click at [244, 165] on icon at bounding box center [244, 167] width 5 height 5
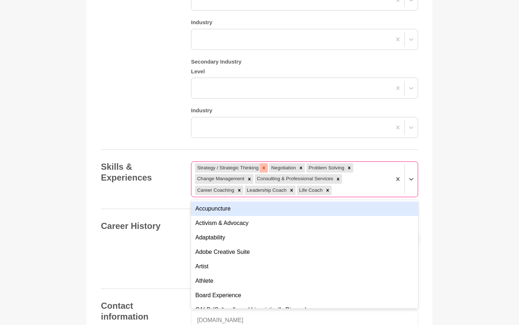
click at [267, 165] on icon at bounding box center [264, 167] width 5 height 5
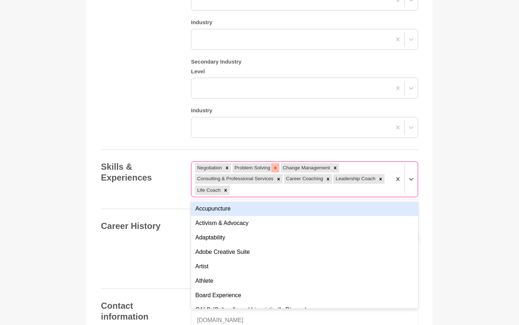
click at [278, 165] on icon at bounding box center [275, 167] width 5 height 5
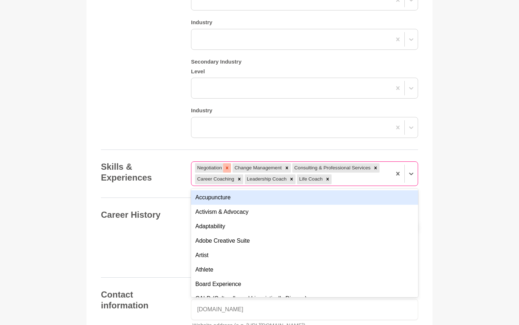
click at [227, 165] on icon at bounding box center [227, 167] width 5 height 5
click at [253, 163] on div at bounding box center [250, 167] width 8 height 9
click at [279, 165] on icon at bounding box center [278, 167] width 5 height 5
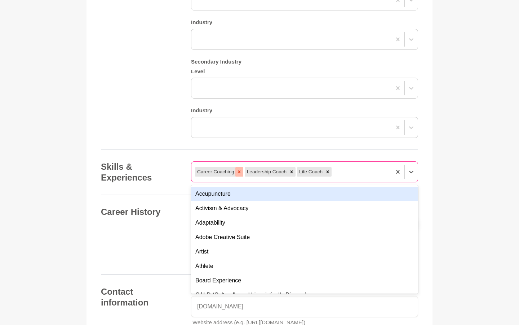
click at [239, 169] on icon at bounding box center [239, 171] width 5 height 5
click at [312, 165] on div "Leadership Coach Life Coach" at bounding box center [292, 171] width 200 height 13
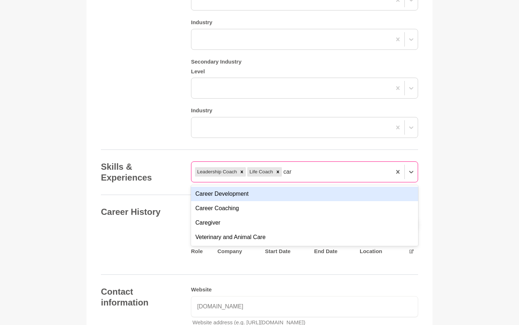
type input "care"
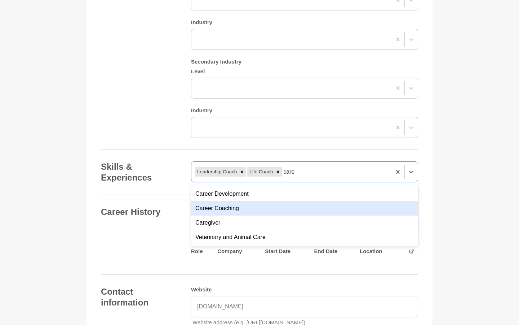
click at [271, 204] on div "Career Coaching" at bounding box center [304, 208] width 227 height 14
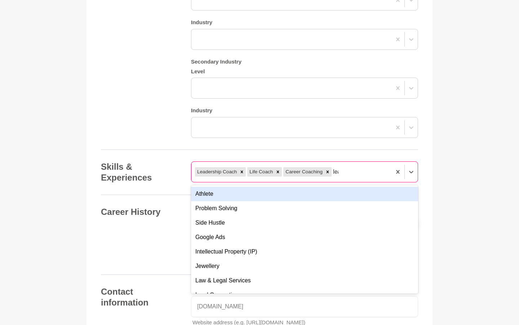
type input "lead"
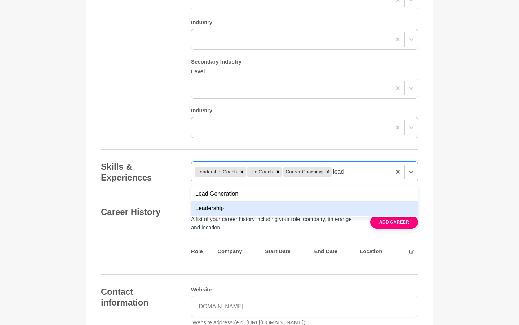
click at [313, 201] on div "Leadership" at bounding box center [304, 208] width 227 height 14
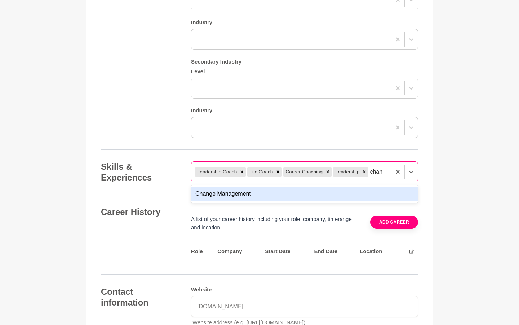
type input "chang"
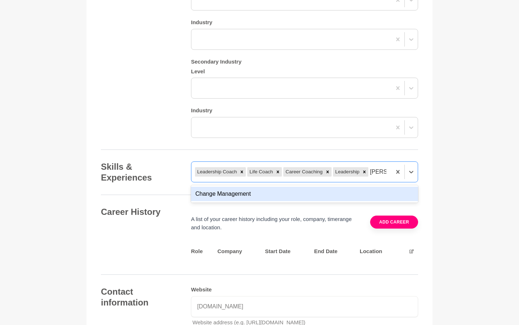
click at [326, 187] on div "Change Management" at bounding box center [304, 194] width 227 height 14
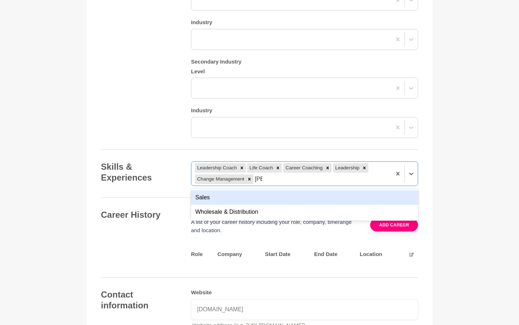
type input "sale"
click at [283, 190] on div "Sales" at bounding box center [304, 197] width 227 height 14
type input "busin"
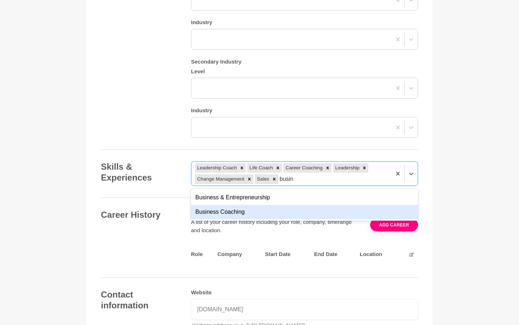
click at [259, 205] on div "Business Coaching" at bounding box center [304, 212] width 227 height 14
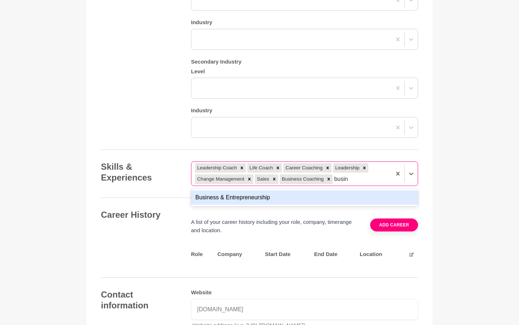
type input "busine"
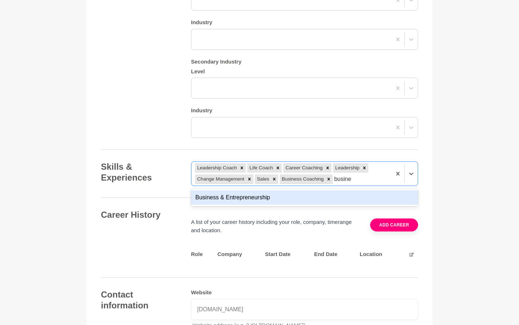
click at [323, 190] on div "Business & Entrepreneurship" at bounding box center [304, 197] width 227 height 14
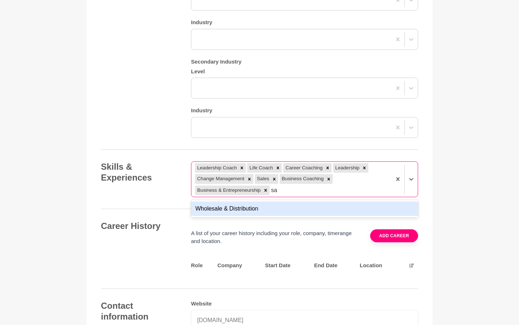
type input "s"
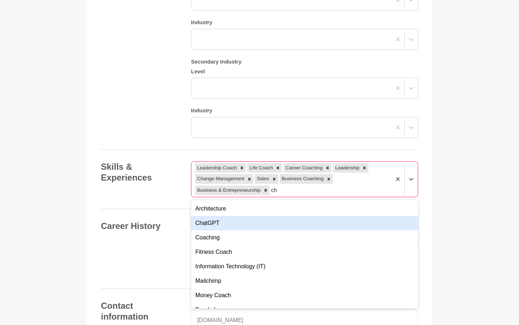
type input "c"
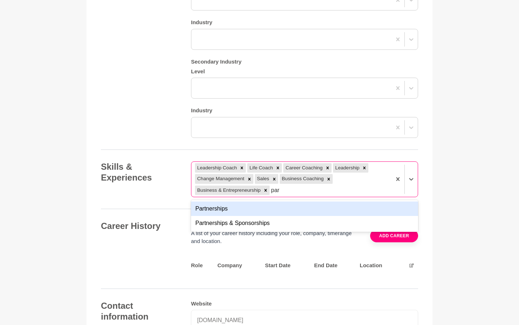
type input "part"
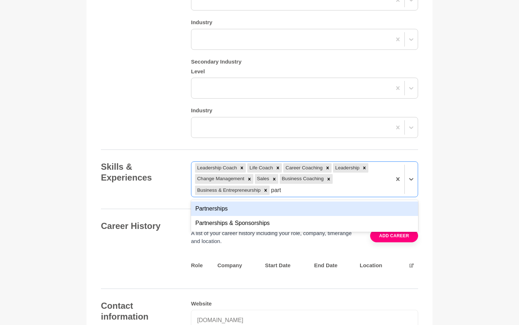
click at [332, 201] on div "Partnerships" at bounding box center [304, 208] width 227 height 14
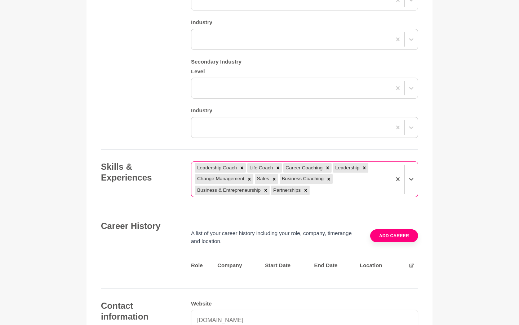
click at [354, 181] on div "Leadership Coach Life Coach Career Coaching Leadership Change Management Sales …" at bounding box center [292, 179] width 200 height 35
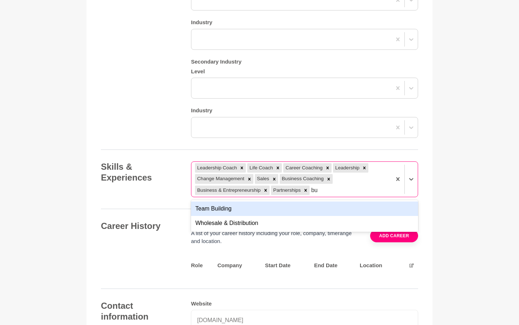
type input "b"
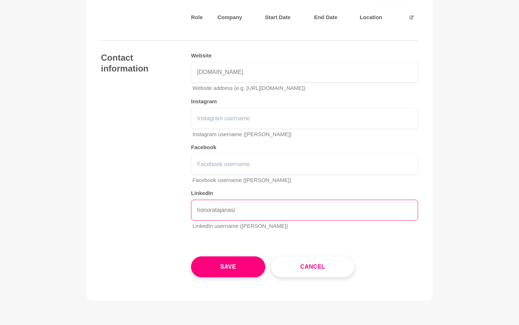
scroll to position [982, 0]
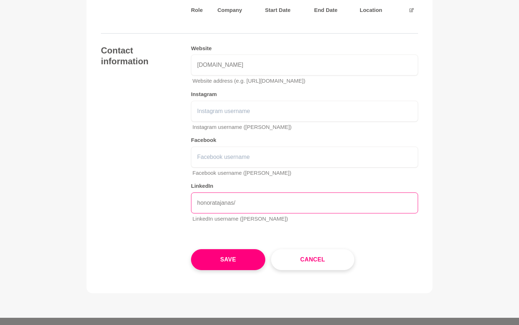
click at [311, 192] on input "honoratajanas/" at bounding box center [304, 202] width 227 height 21
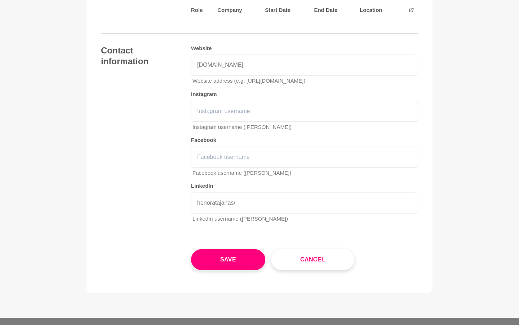
click at [248, 237] on div "Save Cancel" at bounding box center [304, 253] width 227 height 32
click at [235, 254] on button "Save" at bounding box center [228, 259] width 74 height 21
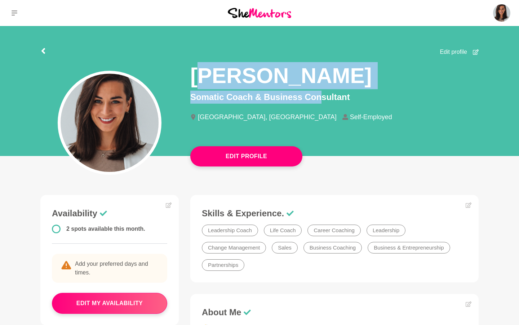
drag, startPoint x: 204, startPoint y: 79, endPoint x: 311, endPoint y: 98, distance: 108.8
click at [311, 98] on div "Honorata Janas Somatic Coach & Business Consultant Sydney, Australia Self-Emplo…" at bounding box center [334, 94] width 289 height 77
click at [311, 98] on p "Somatic Coach & Business Consultant" at bounding box center [334, 97] width 289 height 13
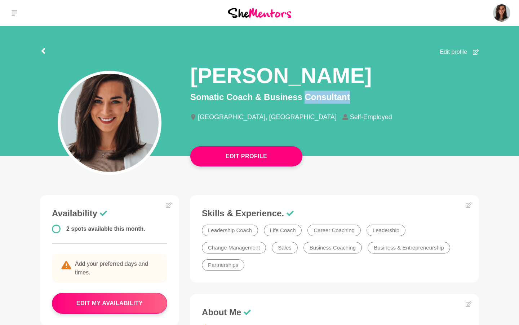
click at [311, 98] on p "Somatic Coach & Business Consultant" at bounding box center [334, 97] width 289 height 13
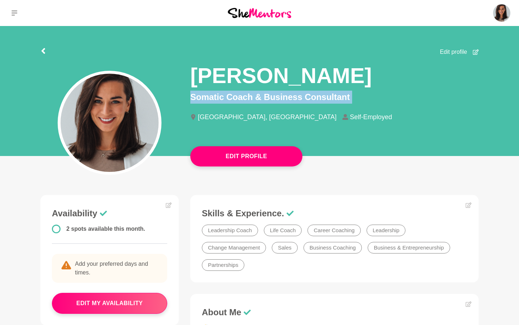
click at [311, 98] on p "Somatic Coach & Business Consultant" at bounding box center [334, 97] width 289 height 13
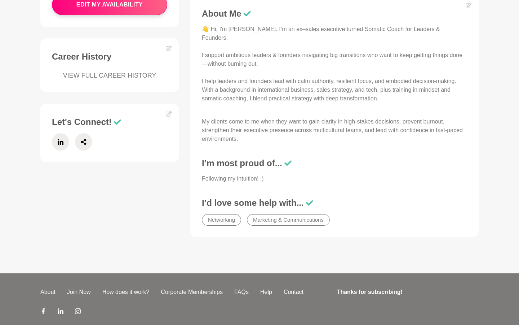
scroll to position [298, 0]
click at [53, 146] on span at bounding box center [60, 141] width 17 height 17
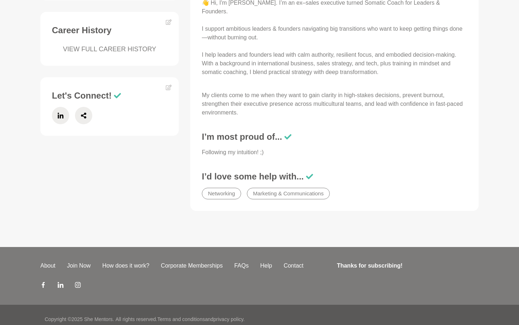
scroll to position [0, 0]
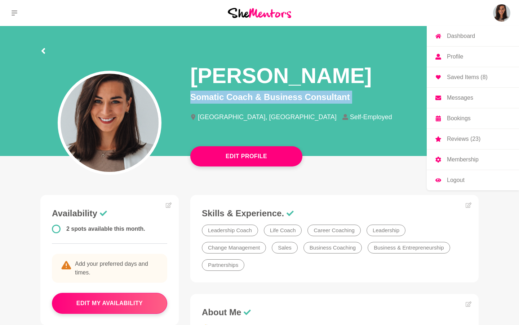
click at [505, 11] on img at bounding box center [501, 12] width 17 height 17
click at [461, 37] on p "Dashboard" at bounding box center [461, 36] width 28 height 6
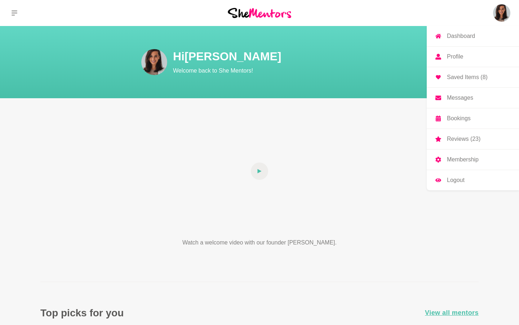
click at [499, 13] on img at bounding box center [501, 12] width 17 height 17
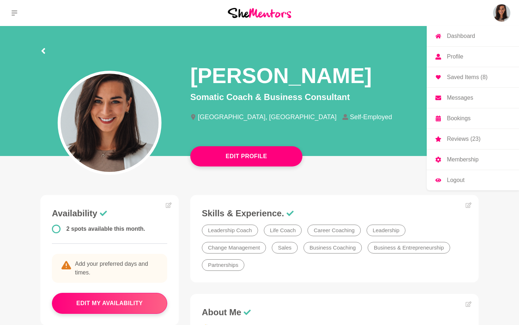
click at [453, 140] on p "Reviews (23)" at bounding box center [464, 139] width 34 height 6
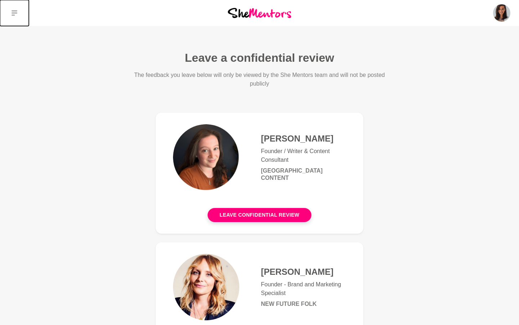
click at [15, 12] on icon at bounding box center [15, 13] width 6 height 6
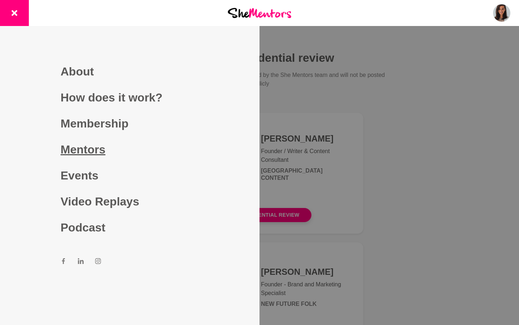
click at [92, 151] on link "Mentors" at bounding box center [130, 149] width 139 height 26
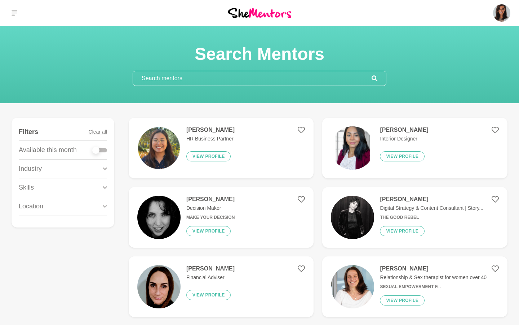
click at [180, 136] on div "Annie Reyes HR Business Partner View profile" at bounding box center [185, 147] width 97 height 43
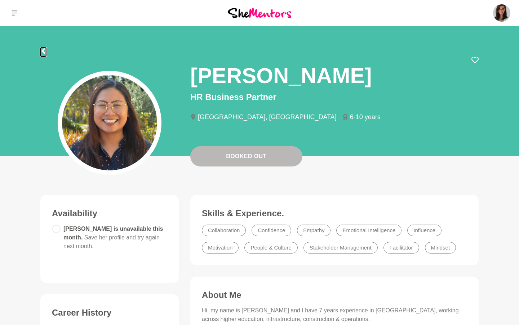
click at [43, 53] on icon at bounding box center [43, 51] width 4 height 6
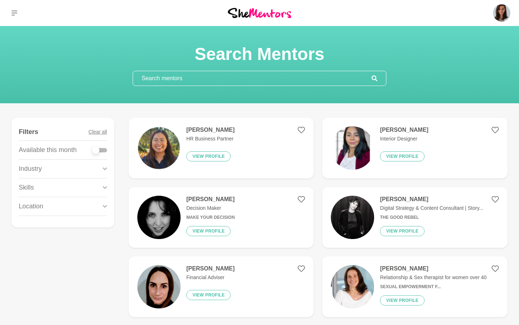
click at [210, 85] on section "Search Mentors" at bounding box center [259, 64] width 519 height 77
click at [210, 82] on input "text" at bounding box center [252, 78] width 239 height 14
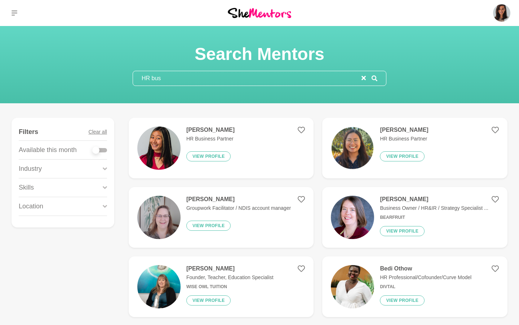
type input "HR bus"
click at [200, 131] on h4 "Gloria O'Brien" at bounding box center [211, 129] width 48 height 7
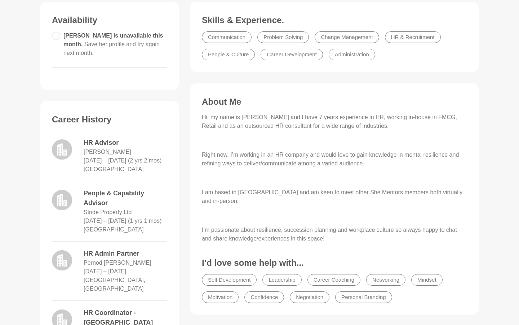
scroll to position [207, 0]
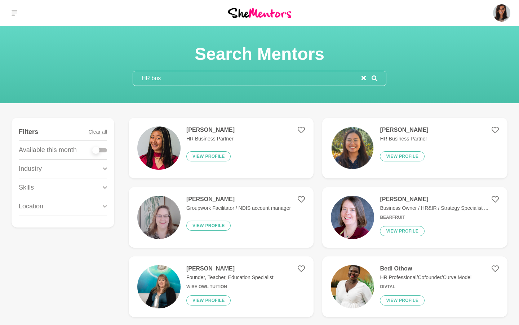
click at [308, 131] on figure "Gloria O'Brien HR Business Partner View profile" at bounding box center [221, 148] width 185 height 61
click at [304, 130] on icon at bounding box center [301, 130] width 7 height 6
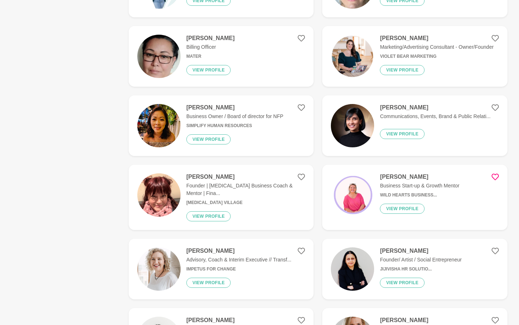
scroll to position [370, 0]
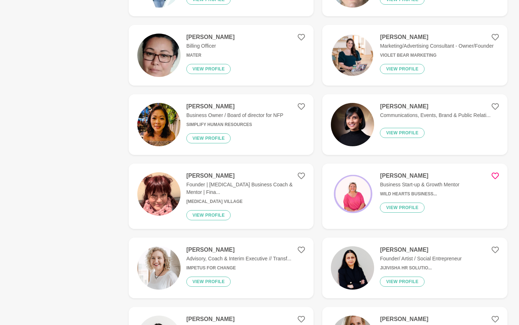
click at [389, 113] on p "Communications, Events, Brand & Public Relati..." at bounding box center [435, 115] width 111 height 8
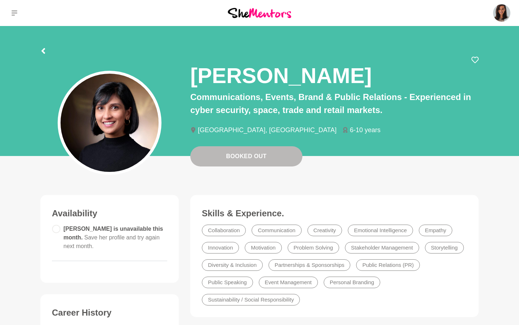
click at [469, 62] on div "Erin Victor" at bounding box center [334, 73] width 289 height 34
click at [475, 60] on icon at bounding box center [475, 59] width 7 height 7
click at [43, 51] on icon at bounding box center [43, 51] width 4 height 6
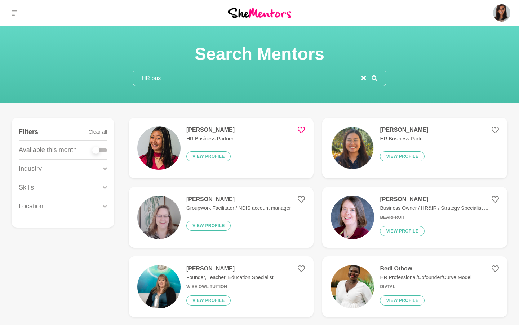
click at [188, 80] on input "HR bus" at bounding box center [247, 78] width 229 height 14
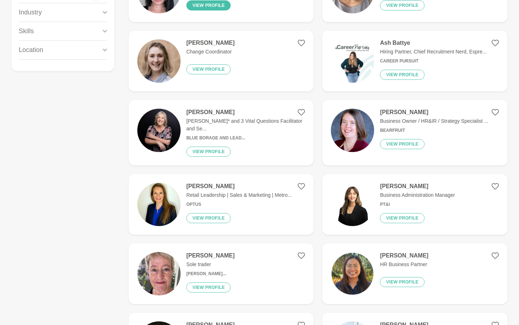
scroll to position [155, 0]
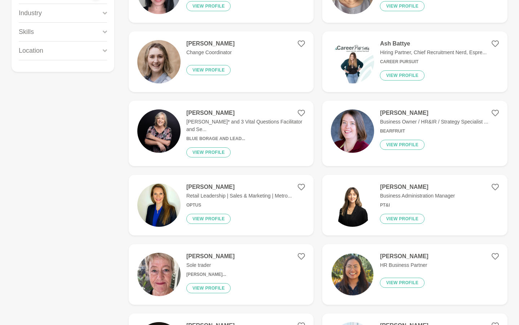
type input "culture"
click at [198, 185] on h4 "Tamara Ott" at bounding box center [240, 186] width 106 height 7
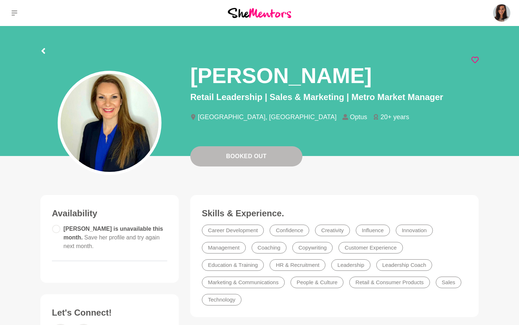
click at [473, 60] on icon at bounding box center [475, 59] width 7 height 7
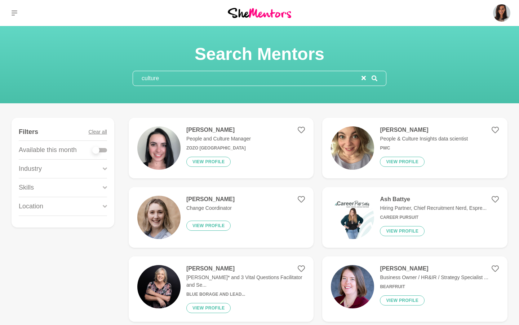
click at [246, 141] on p "People and Culture Manager" at bounding box center [219, 139] width 65 height 8
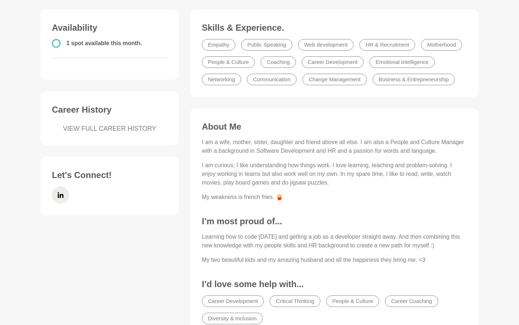
scroll to position [186, 0]
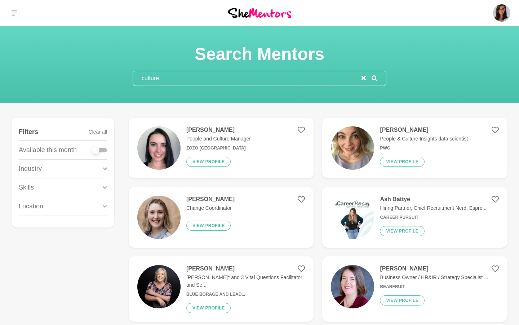
click at [202, 80] on input "culture" at bounding box center [247, 78] width 229 height 14
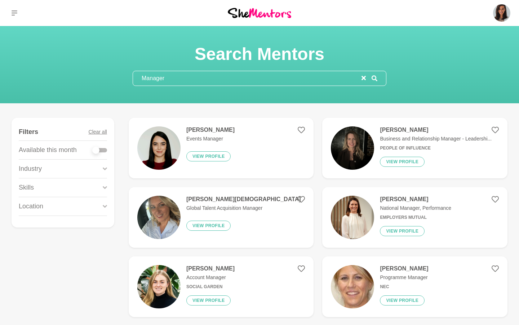
type input "Manager"
click at [405, 199] on h4 "Sonya Holdway" at bounding box center [415, 199] width 71 height 7
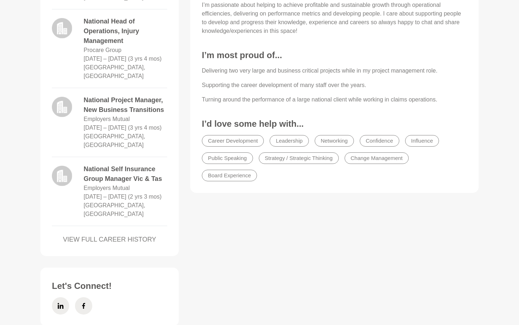
scroll to position [272, 0]
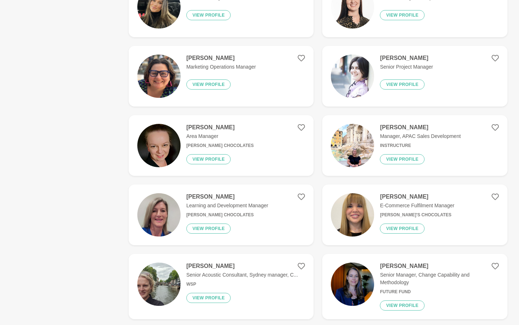
scroll to position [1190, 0]
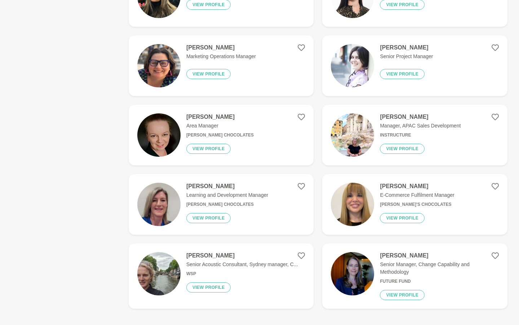
click at [399, 115] on h4 "[PERSON_NAME]" at bounding box center [420, 116] width 81 height 7
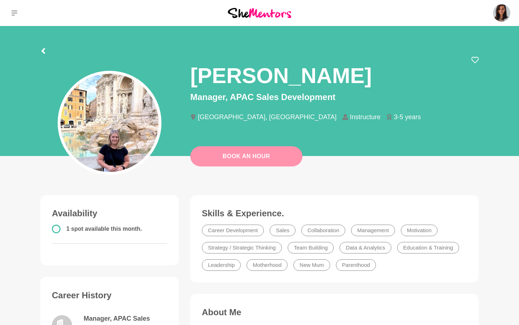
click at [241, 160] on link "Book An Hour" at bounding box center [246, 156] width 112 height 20
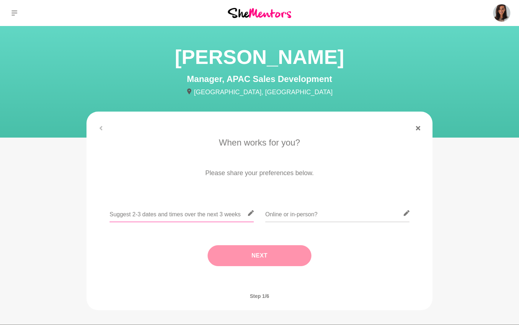
click at [197, 212] on input "text" at bounding box center [182, 213] width 144 height 18
type input "I"
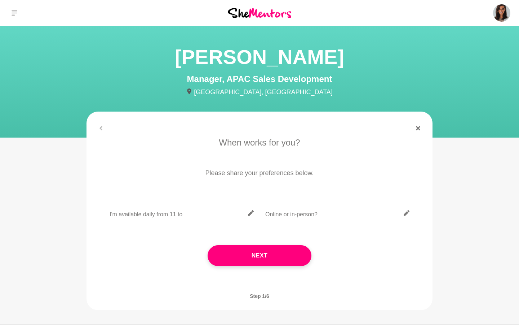
type input "I'm available daily from 11 to 5"
click at [177, 214] on input "I'm available daily from 11 to 5pm" at bounding box center [182, 213] width 144 height 18
click at [160, 213] on input "I'm available daily from 10am to 5pm" at bounding box center [182, 213] width 144 height 18
type input "I'm available daily between 10am to 5pm"
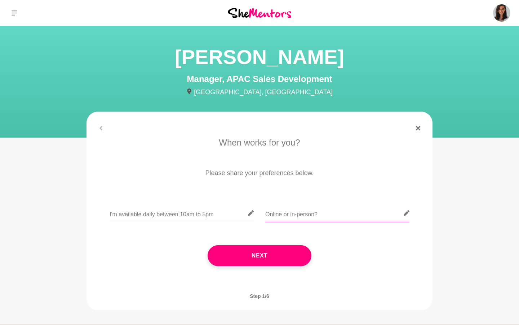
click at [277, 212] on input "text" at bounding box center [338, 213] width 144 height 18
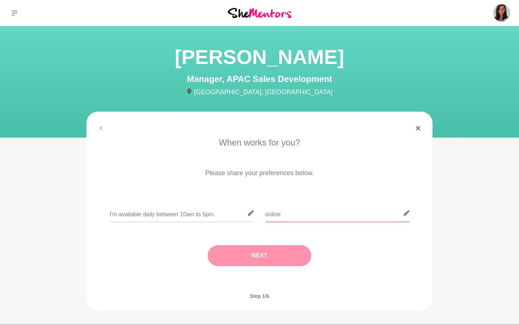
type input "online"
click at [256, 258] on button "Next" at bounding box center [260, 255] width 104 height 21
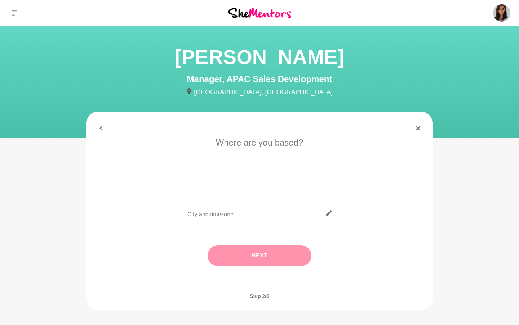
click at [245, 216] on input "text" at bounding box center [260, 213] width 144 height 18
type input "[GEOGRAPHIC_DATA]"
click at [249, 257] on button "Next" at bounding box center [260, 255] width 104 height 21
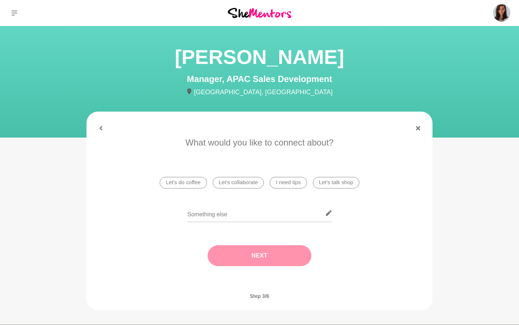
click at [192, 181] on li "Let's do coffee" at bounding box center [183, 183] width 47 height 12
click at [256, 258] on button "Next" at bounding box center [260, 255] width 104 height 21
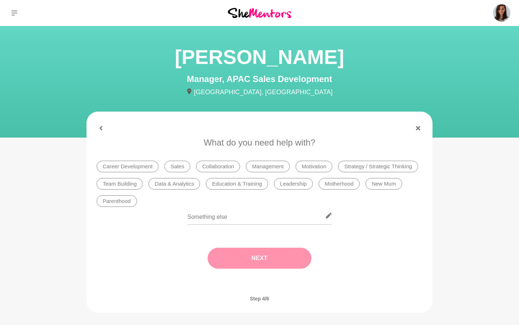
click at [210, 168] on li "Collaboration" at bounding box center [218, 167] width 44 height 12
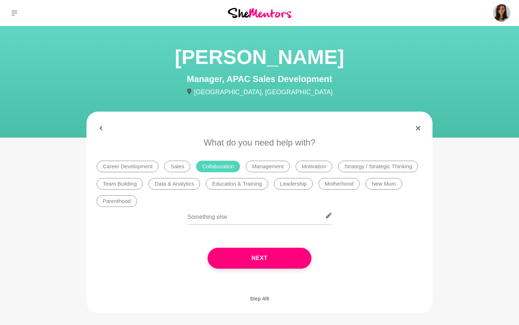
click at [254, 271] on div "Next" at bounding box center [260, 258] width 326 height 50
click at [227, 207] on input "text" at bounding box center [260, 216] width 144 height 18
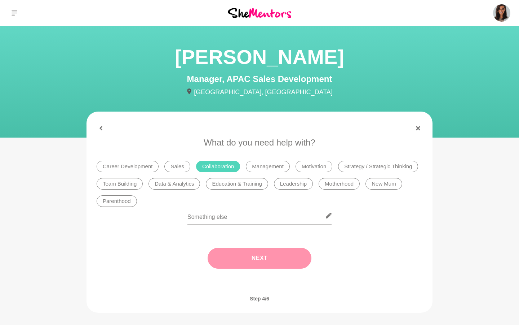
click at [230, 256] on button "Next" at bounding box center [260, 257] width 104 height 21
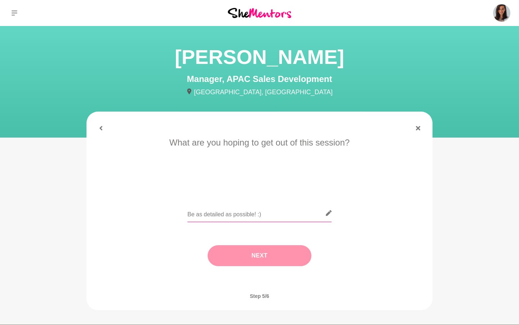
click at [222, 216] on input "text" at bounding box center [260, 213] width 144 height 18
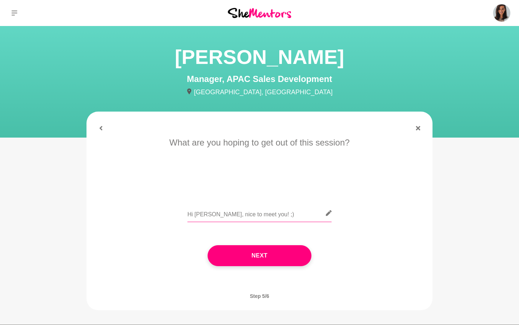
click at [199, 215] on input "Hi [PERSON_NAME], nice to meet you! ;)" at bounding box center [260, 213] width 144 height 18
click at [237, 48] on h1 "[PERSON_NAME]" at bounding box center [260, 56] width 346 height 27
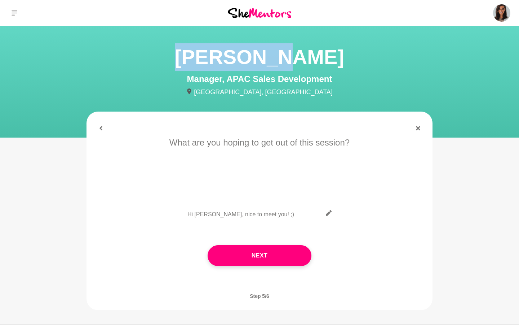
click at [237, 48] on h1 "[PERSON_NAME]" at bounding box center [260, 56] width 346 height 27
copy h1 "[PERSON_NAME]"
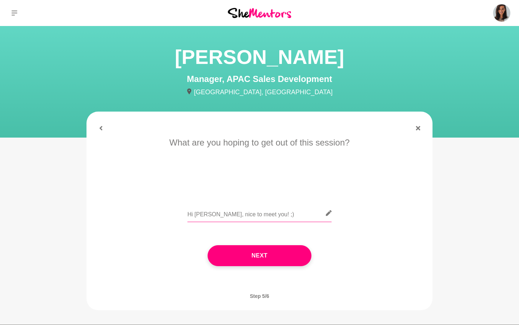
click at [218, 211] on input "Hi [PERSON_NAME], nice to meet you! ;)" at bounding box center [260, 213] width 144 height 18
click at [294, 211] on input "Hi [PERSON_NAME], nice to meet you! ;)" at bounding box center [260, 213] width 144 height 18
paste input "Hi [PERSON_NAME], great to meet you! :) My background is in tech sales, and my …"
click at [291, 210] on input "Hi [PERSON_NAME], nice to meet you! ;) Hi [PERSON_NAME], great to meet you! :) …" at bounding box center [260, 213] width 144 height 18
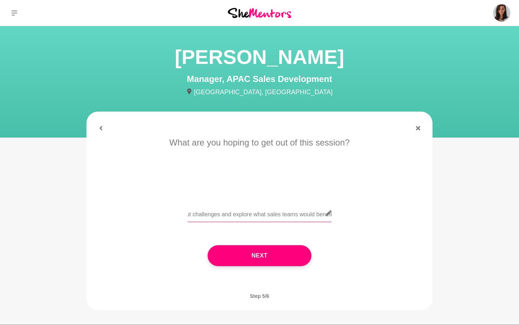
click at [291, 210] on input "Hi [PERSON_NAME], nice to meet you! ;) Hi [PERSON_NAME], great to meet you! :) …" at bounding box center [260, 213] width 144 height 18
paste input "text"
type input "Hi [PERSON_NAME], great to meet you! :) My background is in tech sales, and my …"
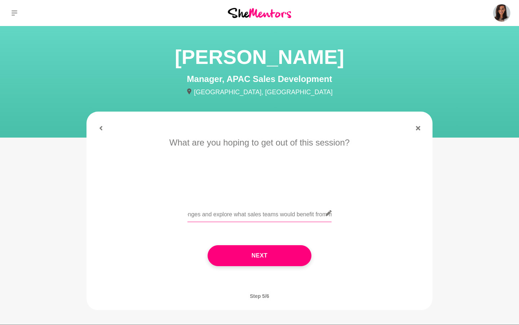
click at [277, 216] on input "Hi [PERSON_NAME], great to meet you! :) My background is in tech sales, and my …" at bounding box center [260, 213] width 144 height 18
paste input "Hi [PERSON_NAME], great to meet you! :) Your profile and experience are super i…"
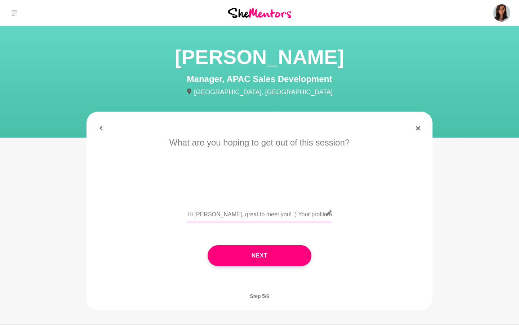
drag, startPoint x: 221, startPoint y: 214, endPoint x: 136, endPoint y: 213, distance: 85.1
click at [136, 213] on div "Hi [PERSON_NAME], great to meet you! :) Your profile and experience are super i…" at bounding box center [260, 217] width 326 height 26
click at [269, 212] on input "Hi [PERSON_NAME], great to meet you! :) Your profile and experience are super i…" at bounding box center [260, 213] width 144 height 18
click at [255, 213] on input "Hi [PERSON_NAME], great to meet you! :) Your profile and experience are super i…" at bounding box center [260, 213] width 144 height 18
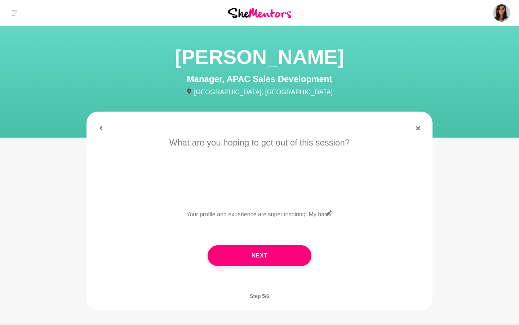
click at [255, 213] on input "Hi [PERSON_NAME], great to meet you! :) Your profile and experience are super i…" at bounding box center [260, 213] width 144 height 18
click at [273, 213] on input "Hi [PERSON_NAME], great to meet you! :) Your profile and experience are super i…" at bounding box center [260, 213] width 144 height 18
click at [216, 208] on input "Hi [PERSON_NAME], great to meet you! :) Your profile and experience re. My back…" at bounding box center [260, 213] width 144 height 18
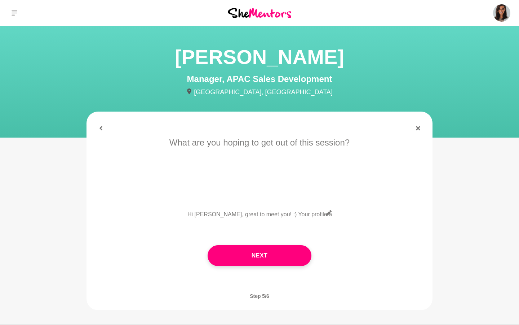
click at [216, 208] on input "Hi [PERSON_NAME], great to meet you! :) Your profile and experience re. My back…" at bounding box center [260, 213] width 144 height 18
paste input "are super inspiring"
drag, startPoint x: 223, startPoint y: 212, endPoint x: 91, endPoint y: 212, distance: 131.7
click at [91, 212] on div "When works for you? Please share your preferences below. I'm available daily be…" at bounding box center [260, 209] width 346 height 146
click at [234, 215] on input "Hi [PERSON_NAME], great to meet you! :) Your profile and experience are super i…" at bounding box center [260, 213] width 144 height 18
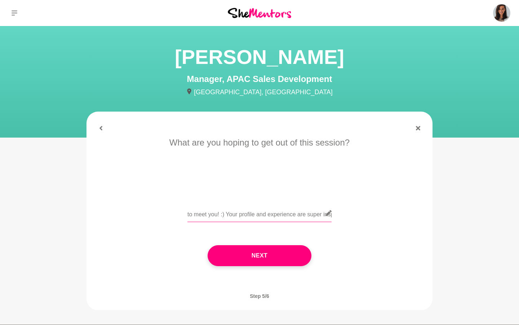
scroll to position [0, 84]
click at [284, 212] on input "Hi [PERSON_NAME], great to meet you! :) Your profile and experience are super i…" at bounding box center [260, 213] width 144 height 18
drag, startPoint x: 317, startPoint y: 214, endPoint x: 202, endPoint y: 213, distance: 114.7
click at [202, 213] on input "Hi [PERSON_NAME], great to meet you! :) Your profile and experience are super i…" at bounding box center [260, 213] width 144 height 18
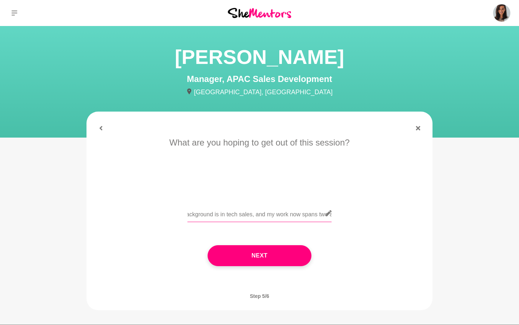
drag, startPoint x: 211, startPoint y: 215, endPoint x: 341, endPoint y: 216, distance: 130.2
click at [341, 216] on div "Hi [PERSON_NAME], great to meet you! :) My background is in tech sales, and my …" at bounding box center [260, 217] width 326 height 26
click at [290, 213] on input "Hi [PERSON_NAME], great to meet you! :) My background is in tech sales, and my …" at bounding box center [260, 213] width 144 height 18
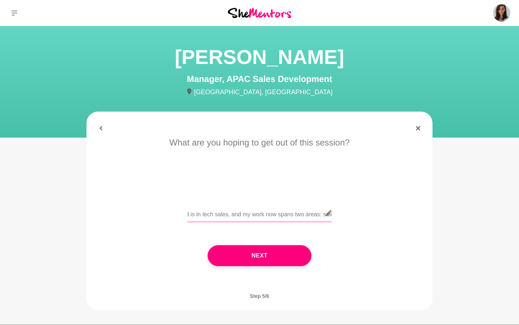
click at [290, 213] on input "Hi [PERSON_NAME], great to meet you! :) My background is in tech sales, and my …" at bounding box center [260, 213] width 144 height 18
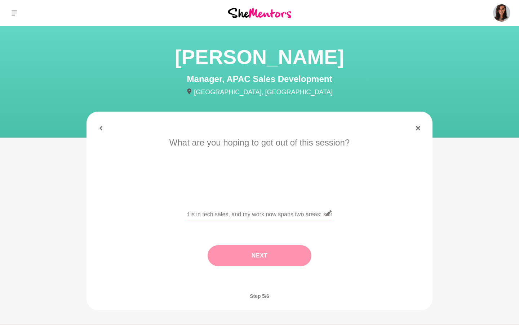
type input "Hi [PERSON_NAME], great to meet you! :) My background is in tech sales, and my …"
click at [275, 254] on button "Next" at bounding box center [260, 255] width 104 height 21
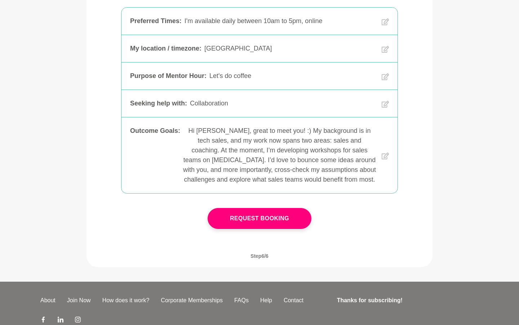
scroll to position [153, 0]
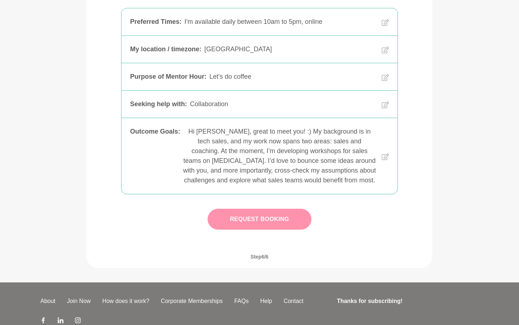
click at [252, 222] on button "Request Booking" at bounding box center [260, 219] width 104 height 21
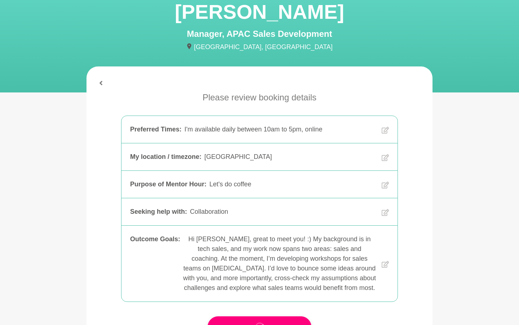
scroll to position [0, 0]
